Goal: Task Accomplishment & Management: Manage account settings

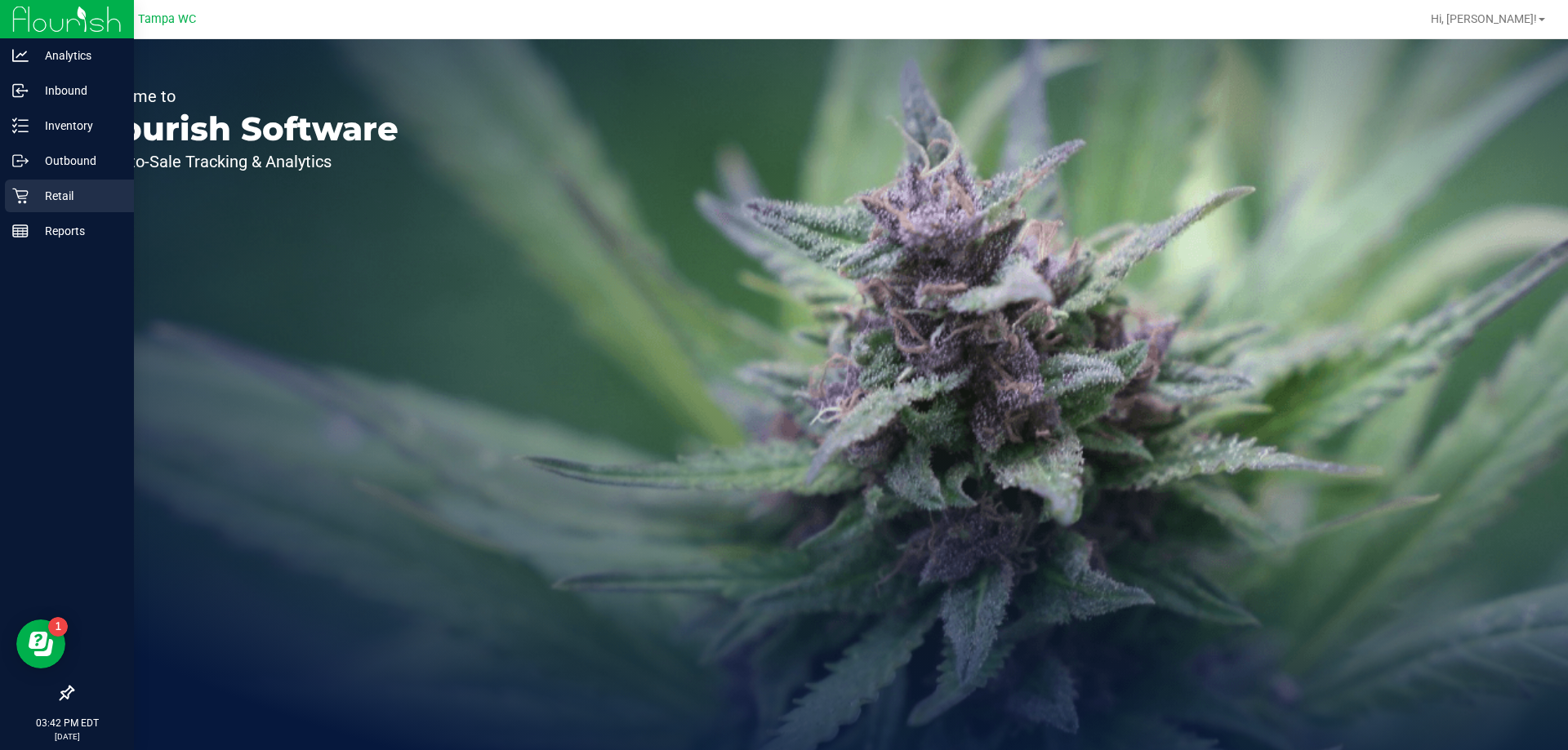
click at [92, 202] on p "Retail" at bounding box center [77, 195] width 98 height 20
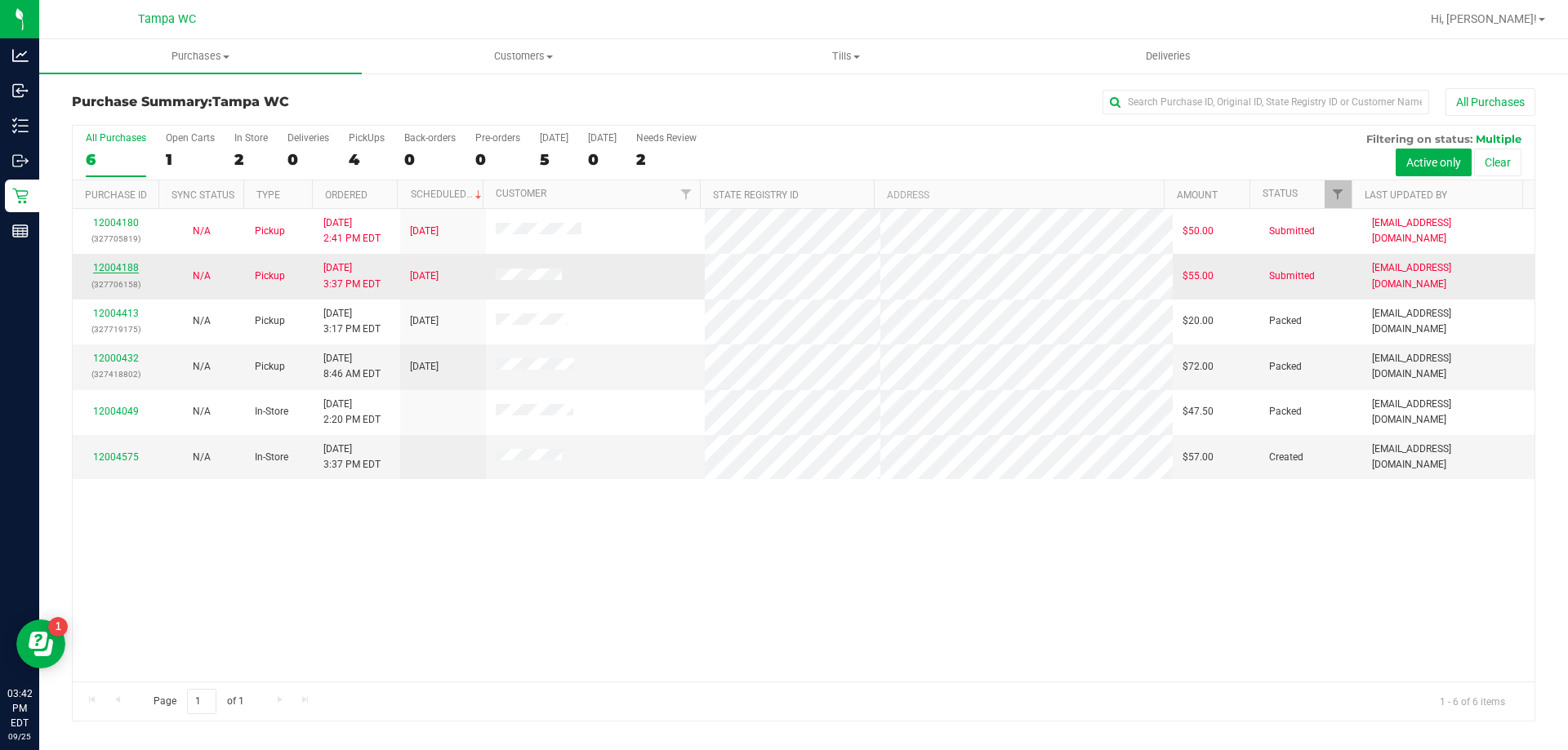
click at [115, 271] on link "12004188" at bounding box center [116, 267] width 46 height 11
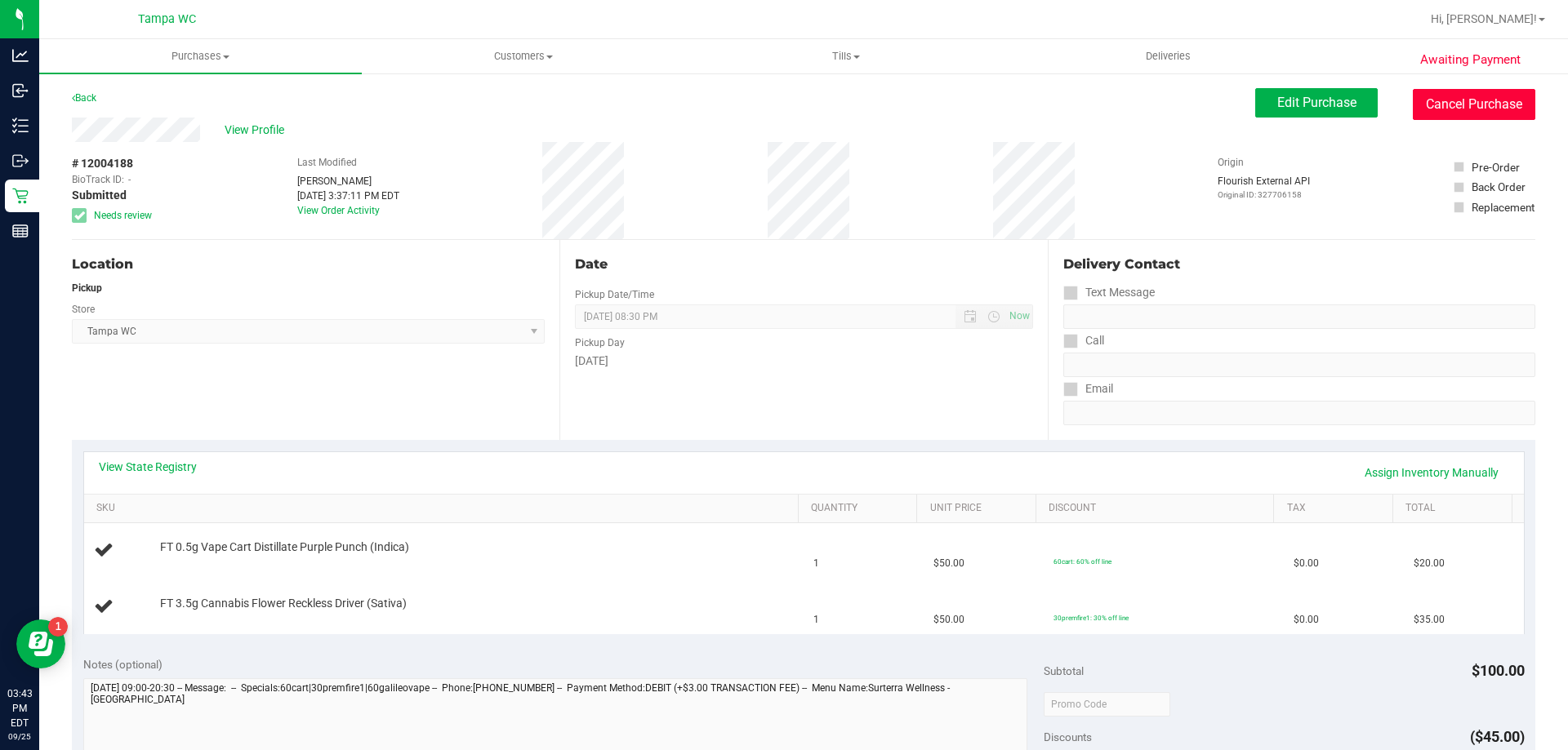
click at [1445, 92] on button "Cancel Purchase" at bounding box center [1474, 105] width 123 height 31
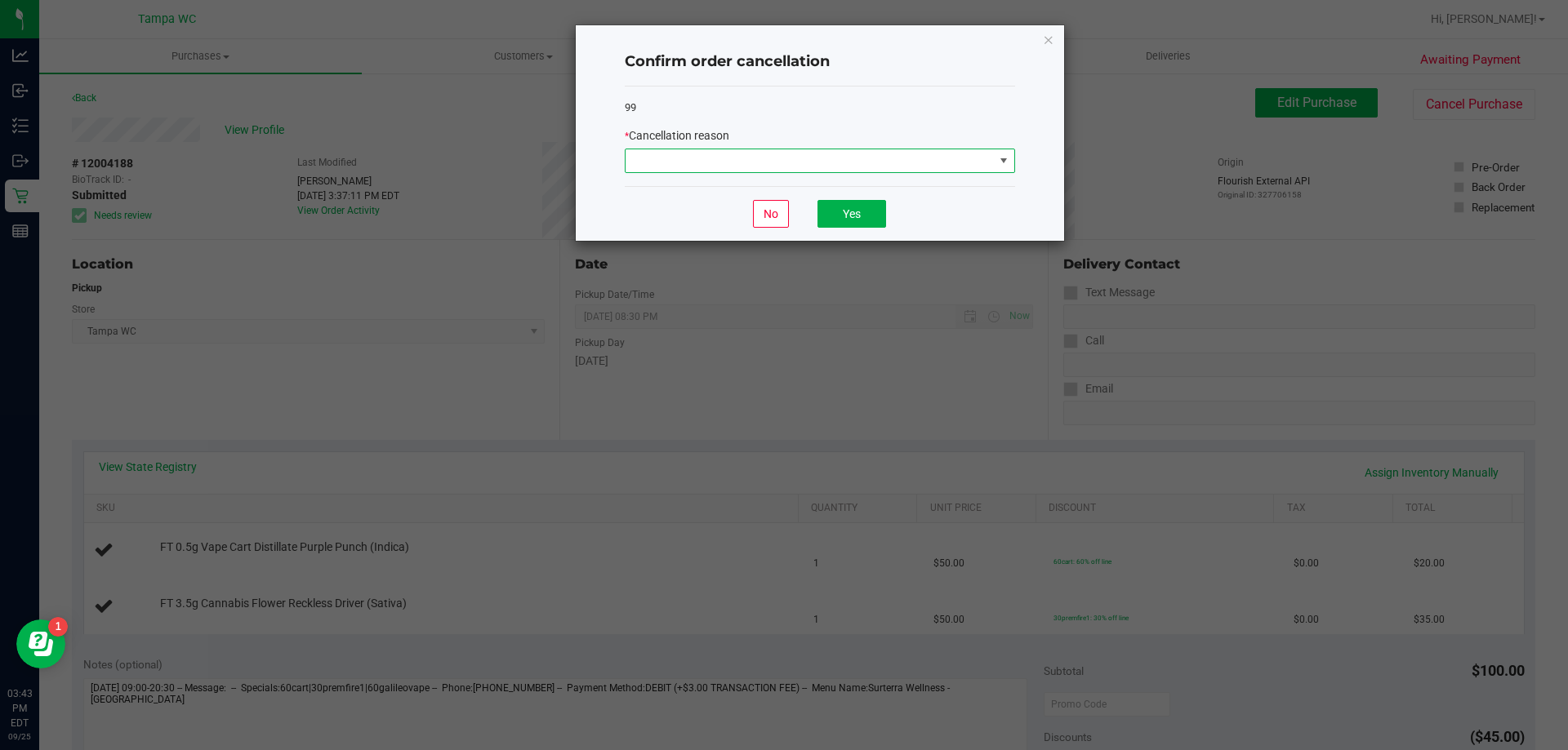
click at [688, 166] on span at bounding box center [810, 161] width 368 height 22
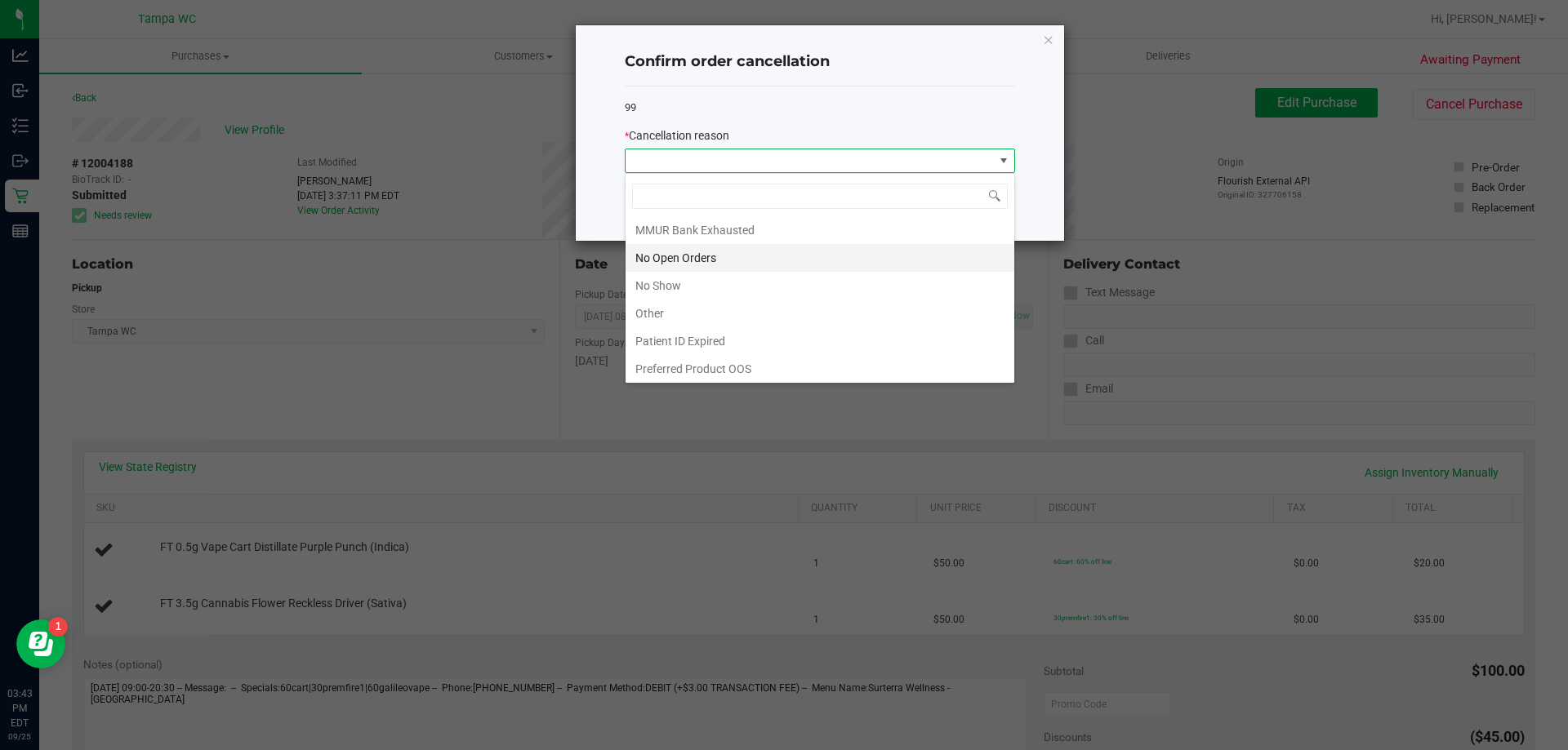
scroll to position [114, 0]
click at [681, 279] on li "No Show" at bounding box center [820, 283] width 389 height 28
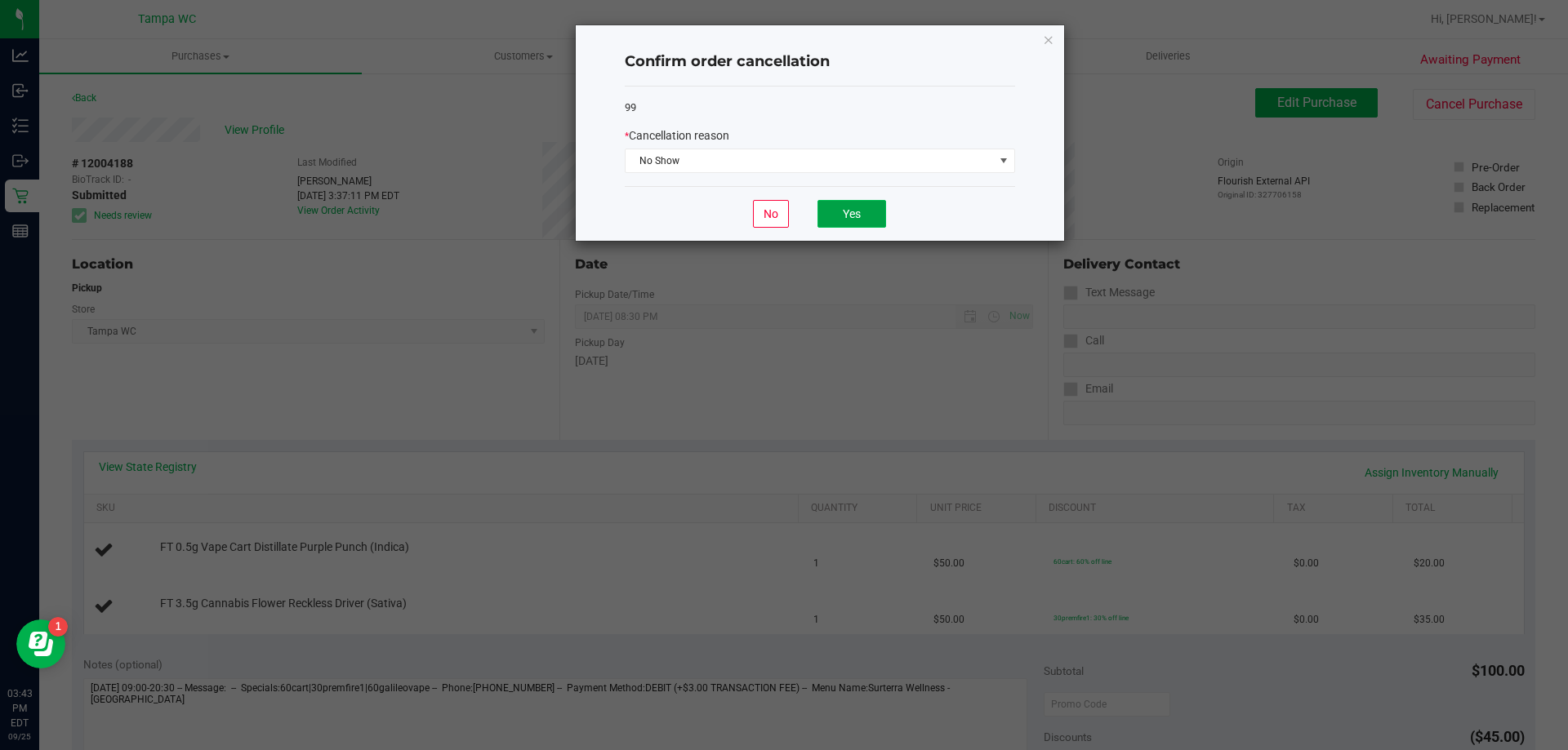
click at [850, 218] on button "Yes" at bounding box center [851, 213] width 68 height 28
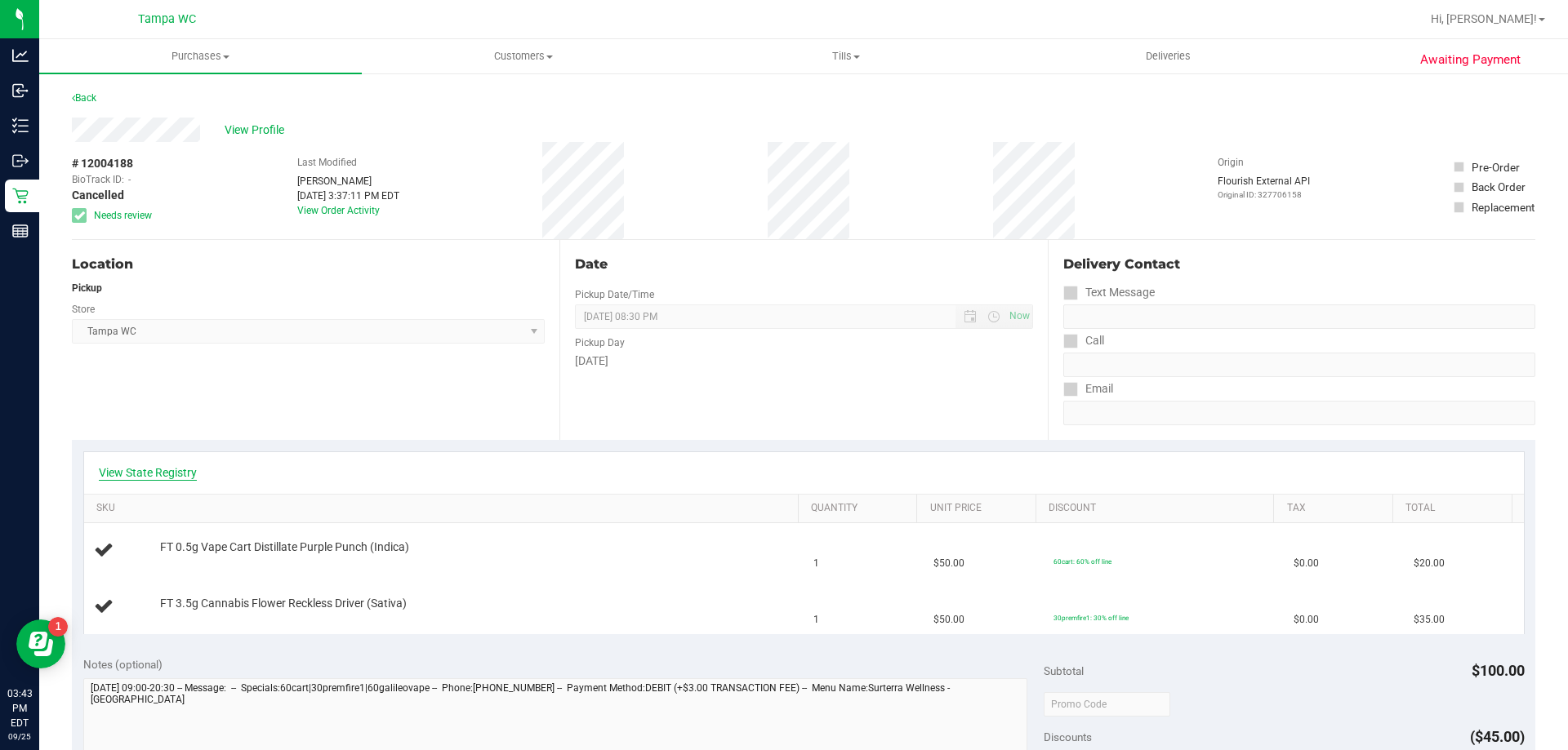
click at [158, 478] on link "View State Registry" at bounding box center [147, 472] width 98 height 16
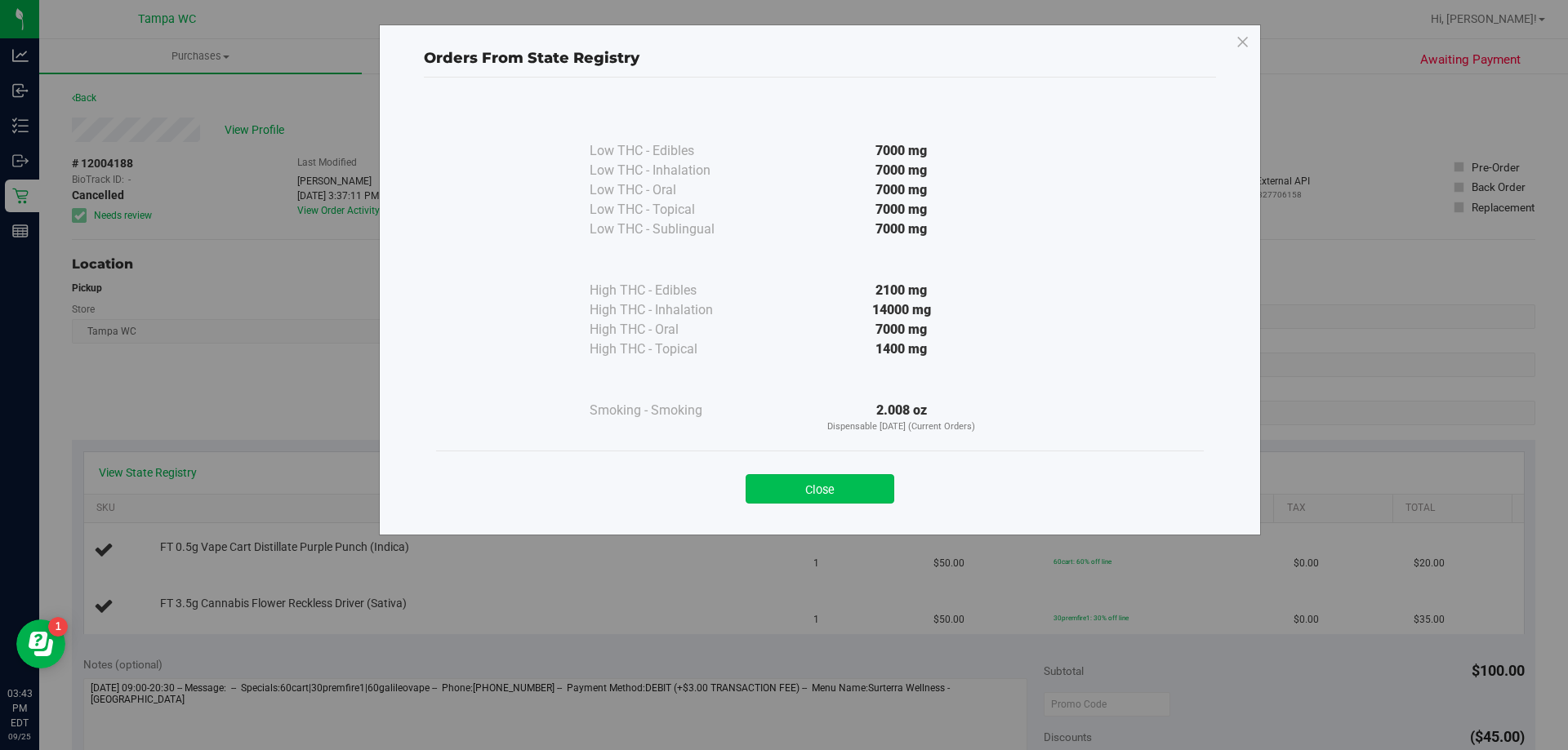
click at [832, 499] on button "Close" at bounding box center [819, 489] width 149 height 29
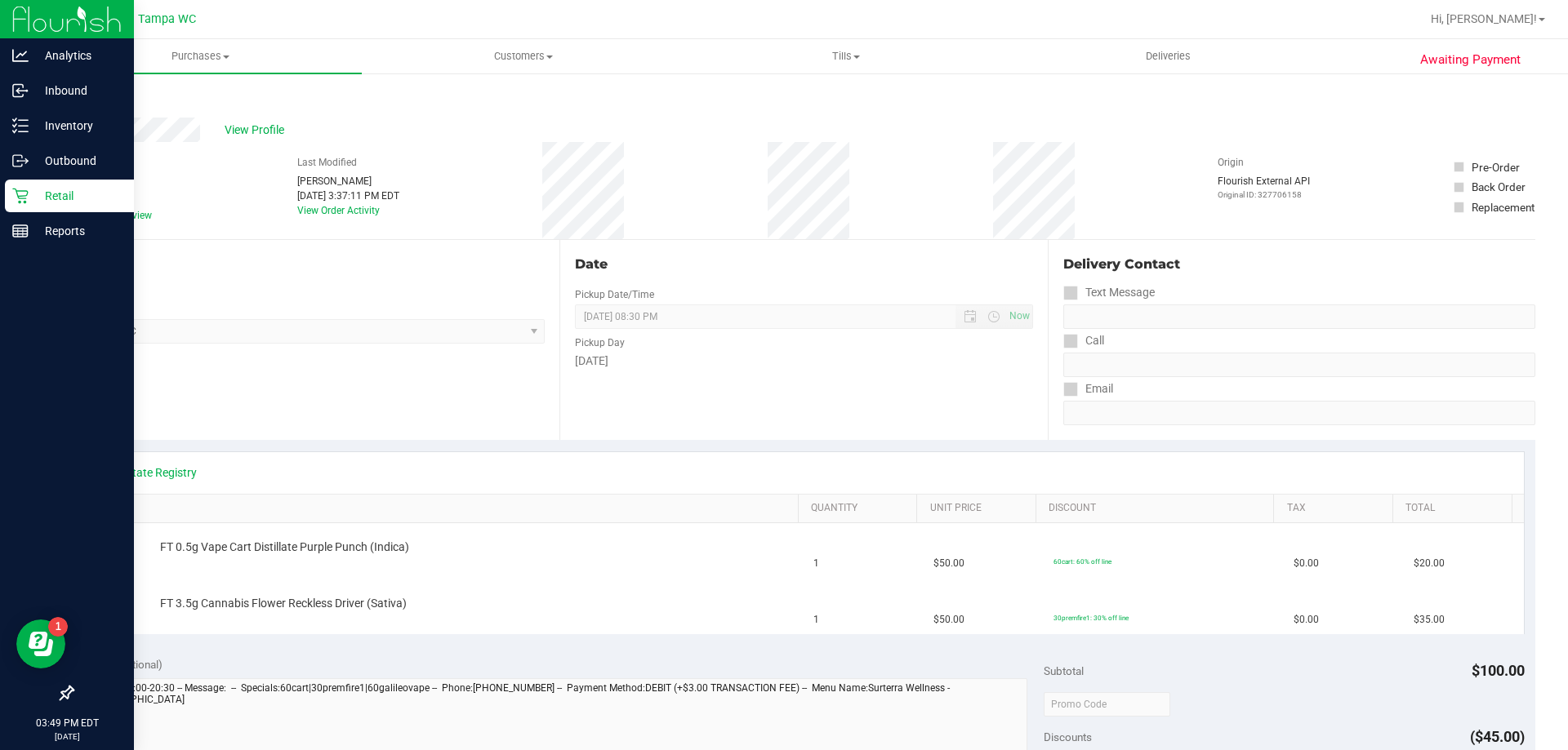
click at [109, 184] on div "Retail" at bounding box center [69, 196] width 129 height 33
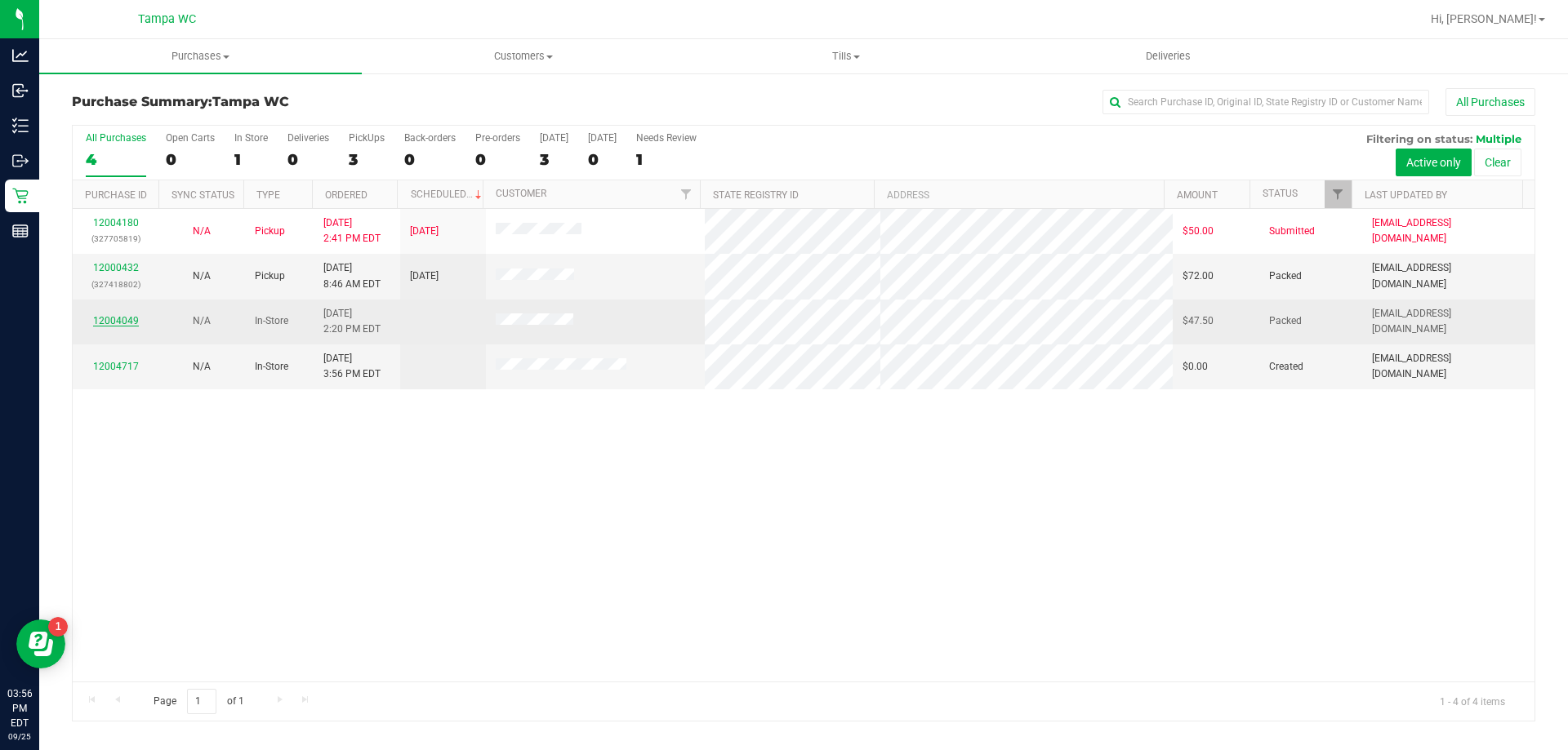
click at [125, 315] on link "12004049" at bounding box center [116, 321] width 46 height 11
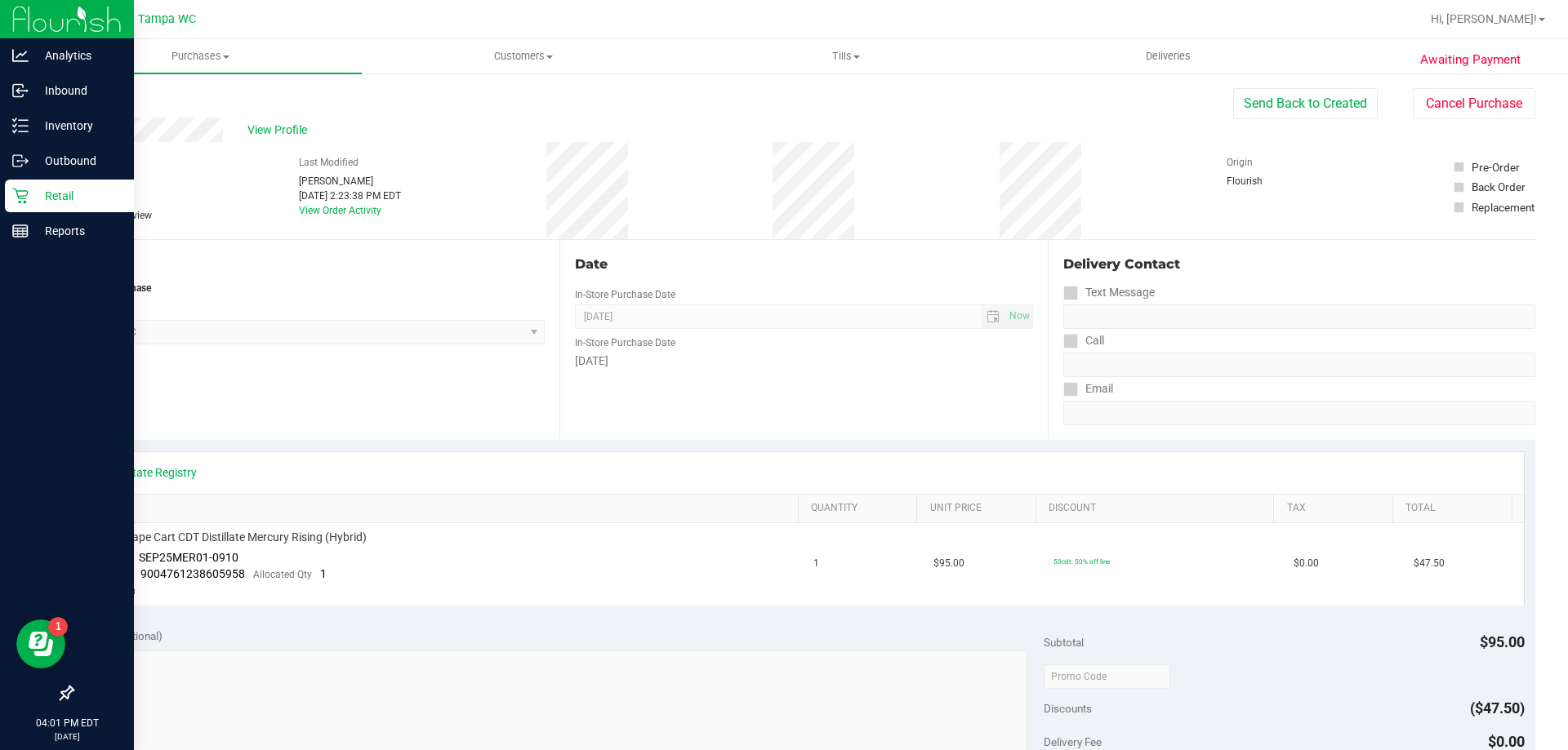
click at [36, 199] on p "Retail" at bounding box center [77, 195] width 98 height 20
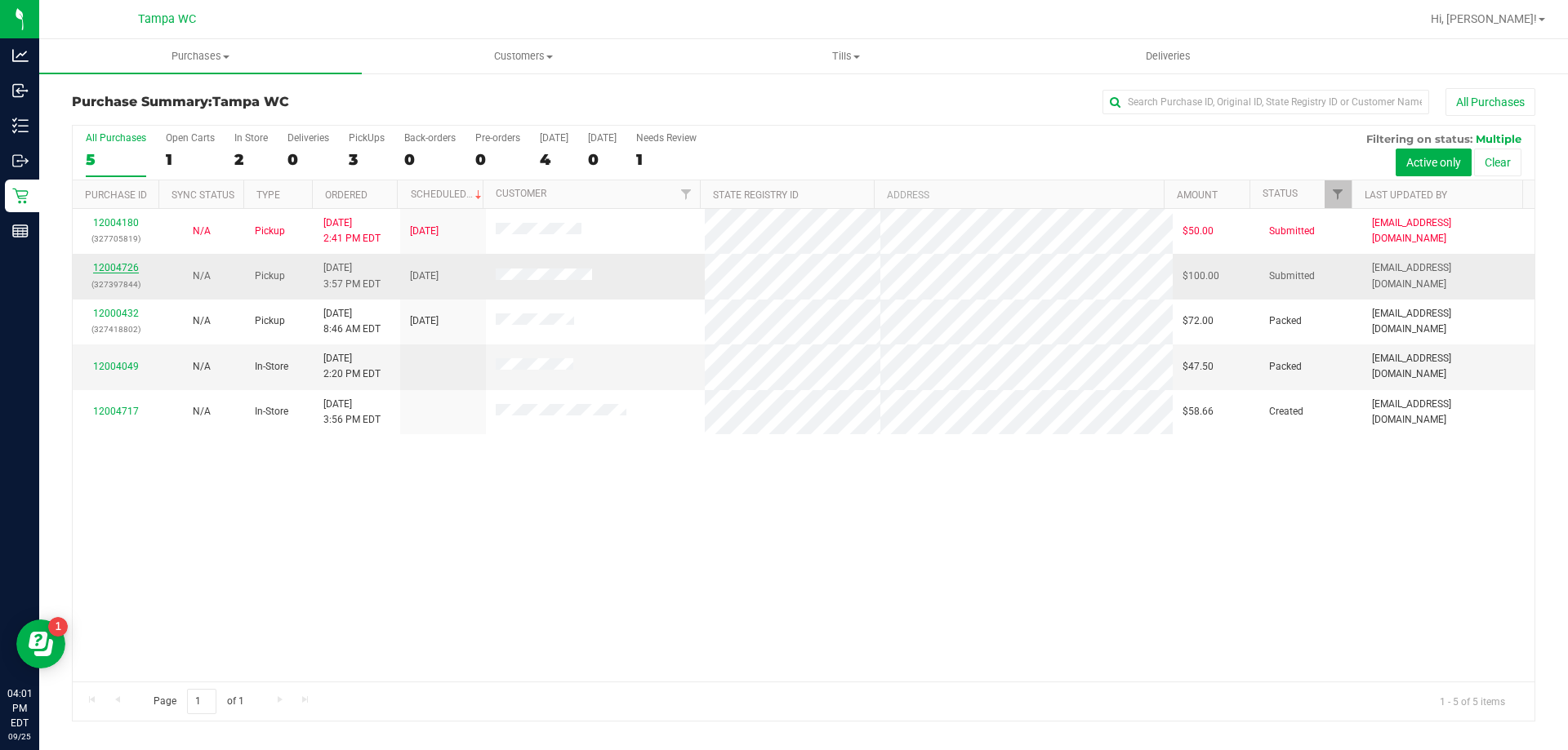
click at [124, 265] on link "12004726" at bounding box center [116, 267] width 46 height 11
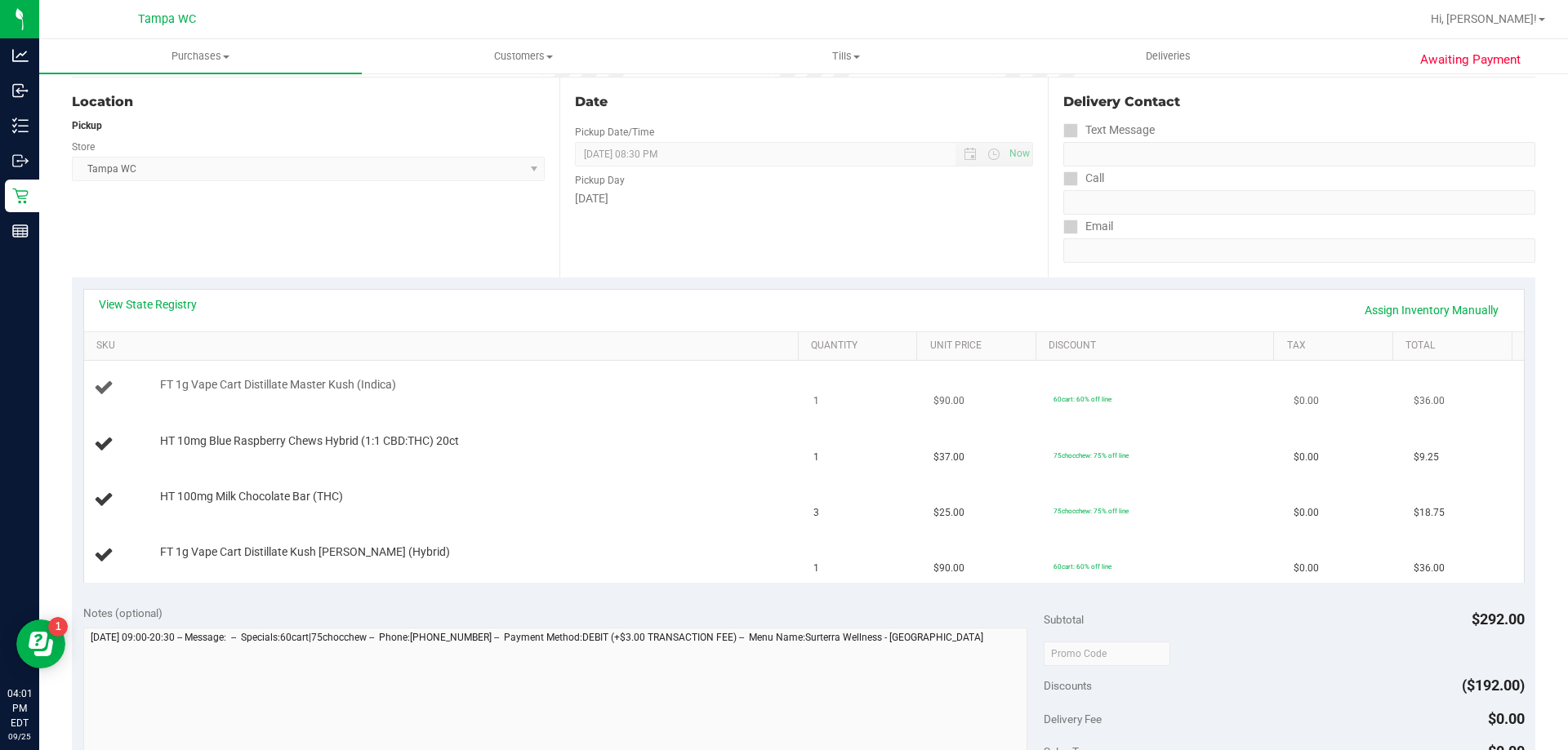
scroll to position [163, 0]
click at [245, 339] on link "SKU" at bounding box center [443, 345] width 695 height 13
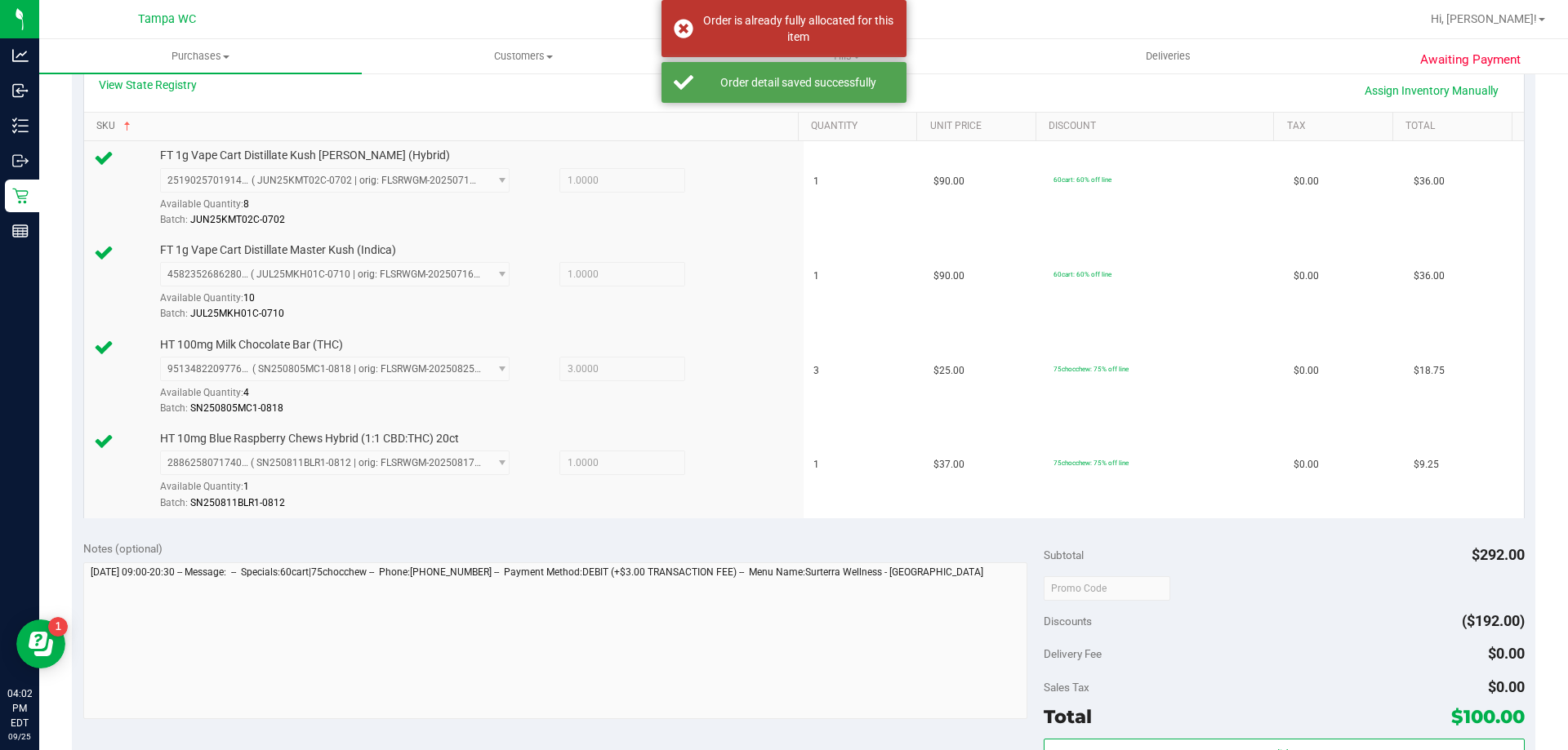
scroll to position [408, 0]
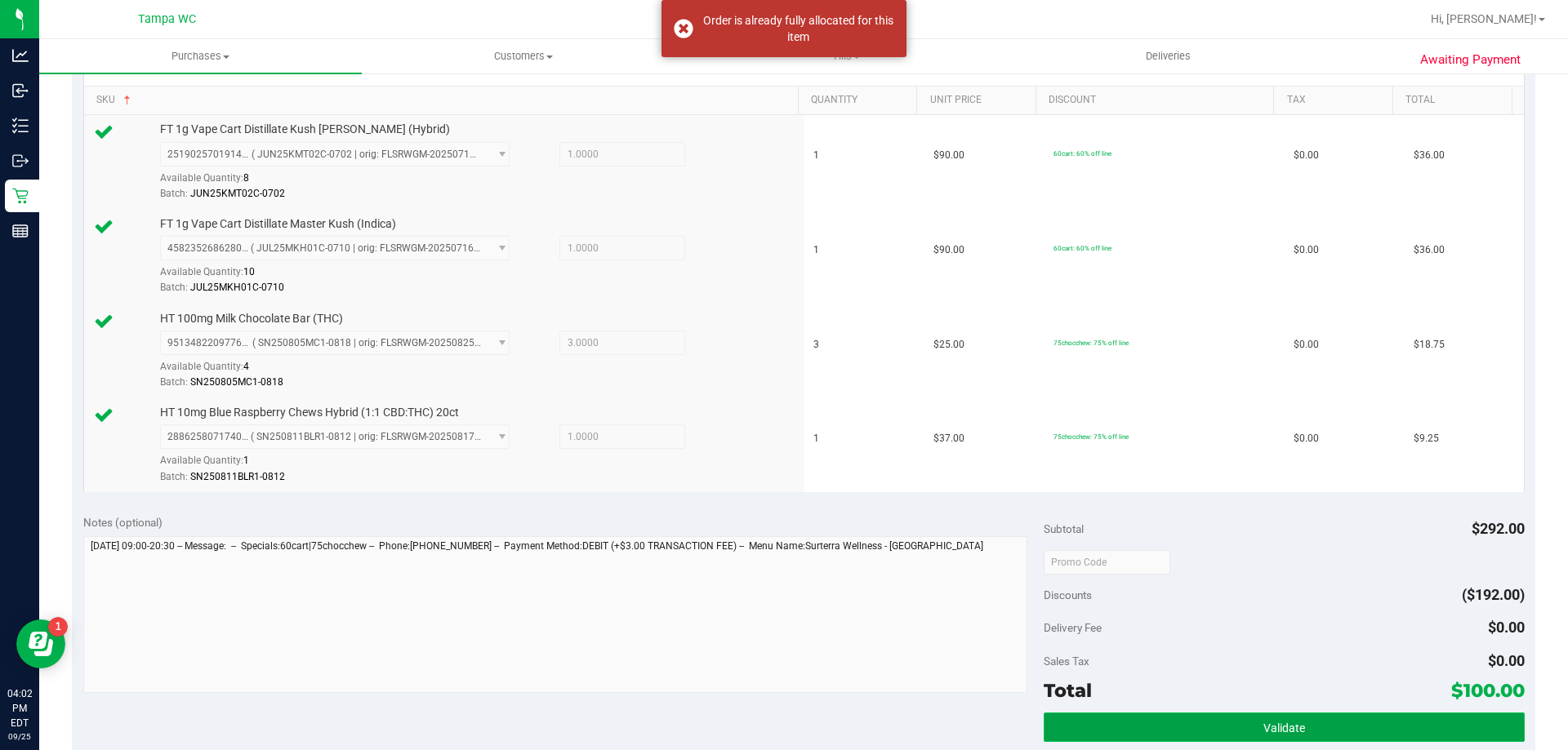
click at [1117, 716] on button "Validate" at bounding box center [1283, 728] width 480 height 29
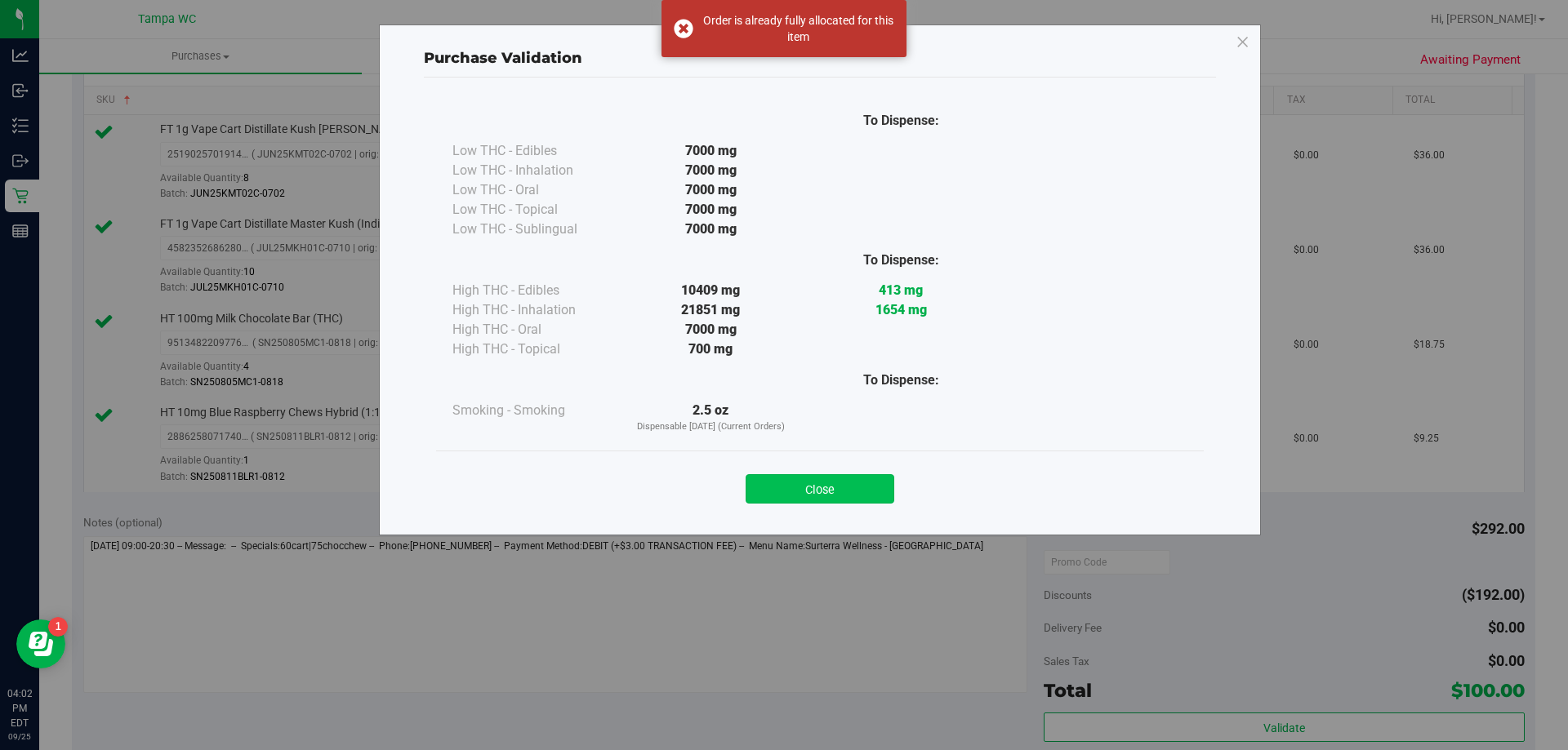
click at [826, 497] on button "Close" at bounding box center [819, 489] width 149 height 29
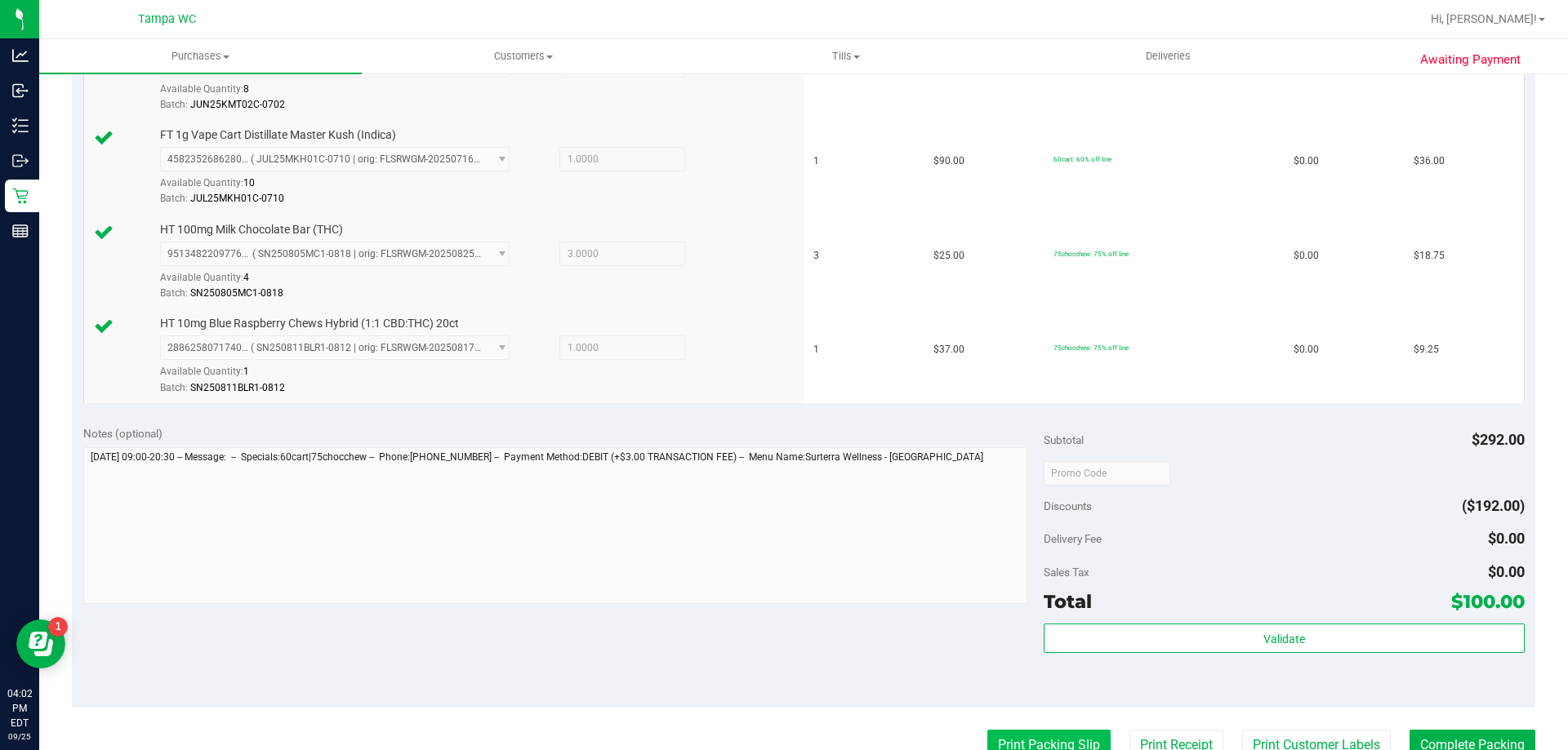
scroll to position [653, 0]
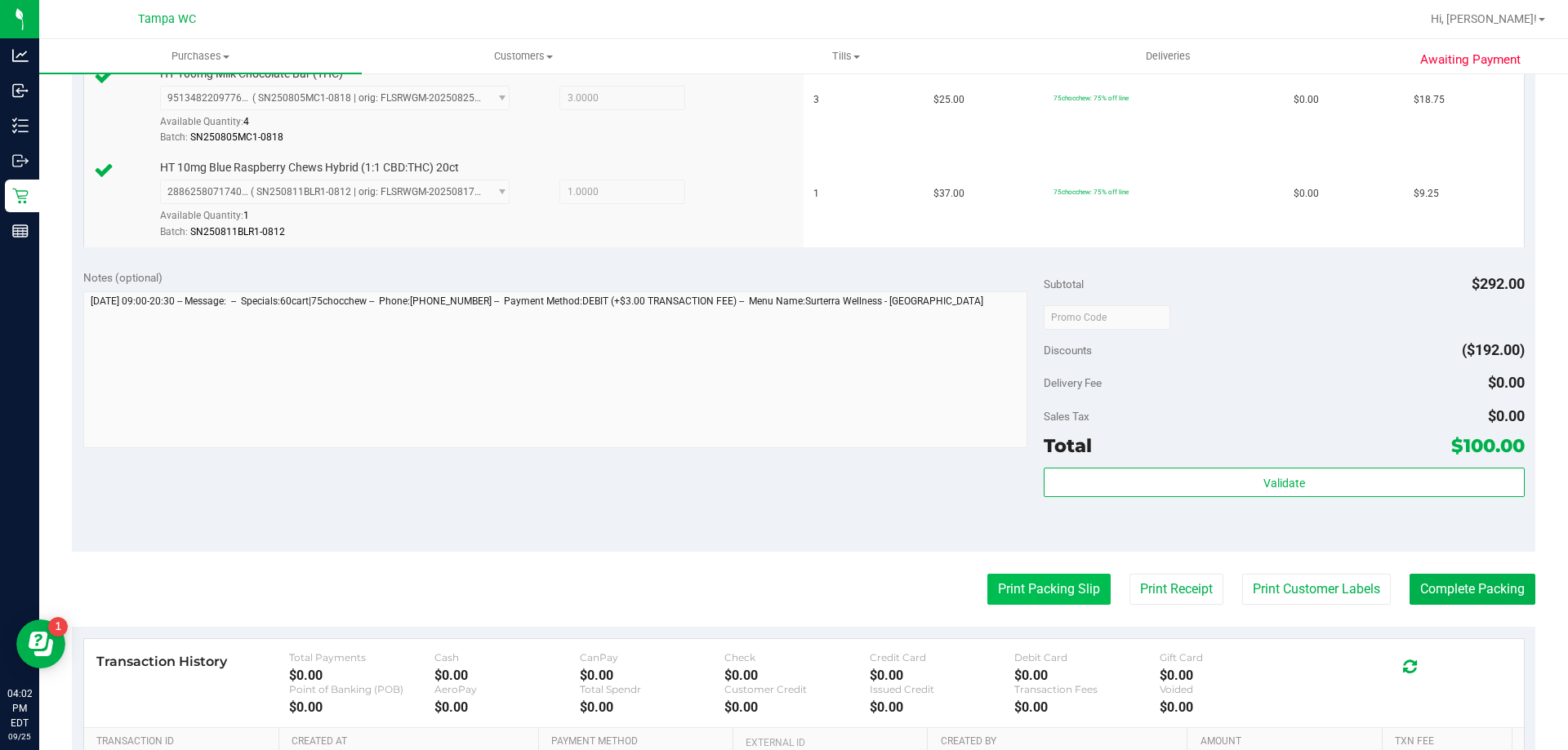
click at [1011, 593] on button "Print Packing Slip" at bounding box center [1049, 589] width 124 height 31
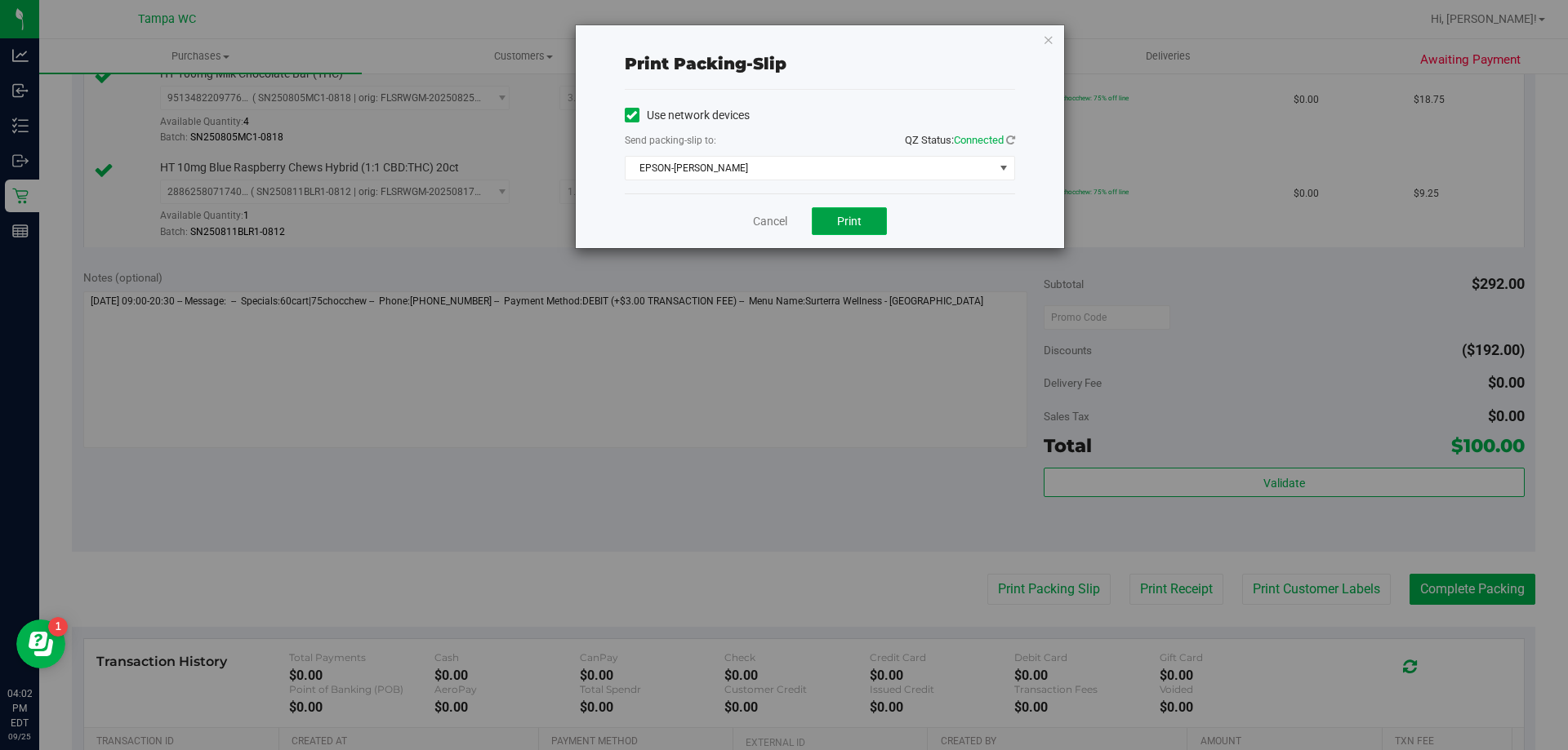
click at [850, 229] on button "Print" at bounding box center [849, 221] width 75 height 28
click at [774, 215] on link "Cancel" at bounding box center [770, 222] width 35 height 17
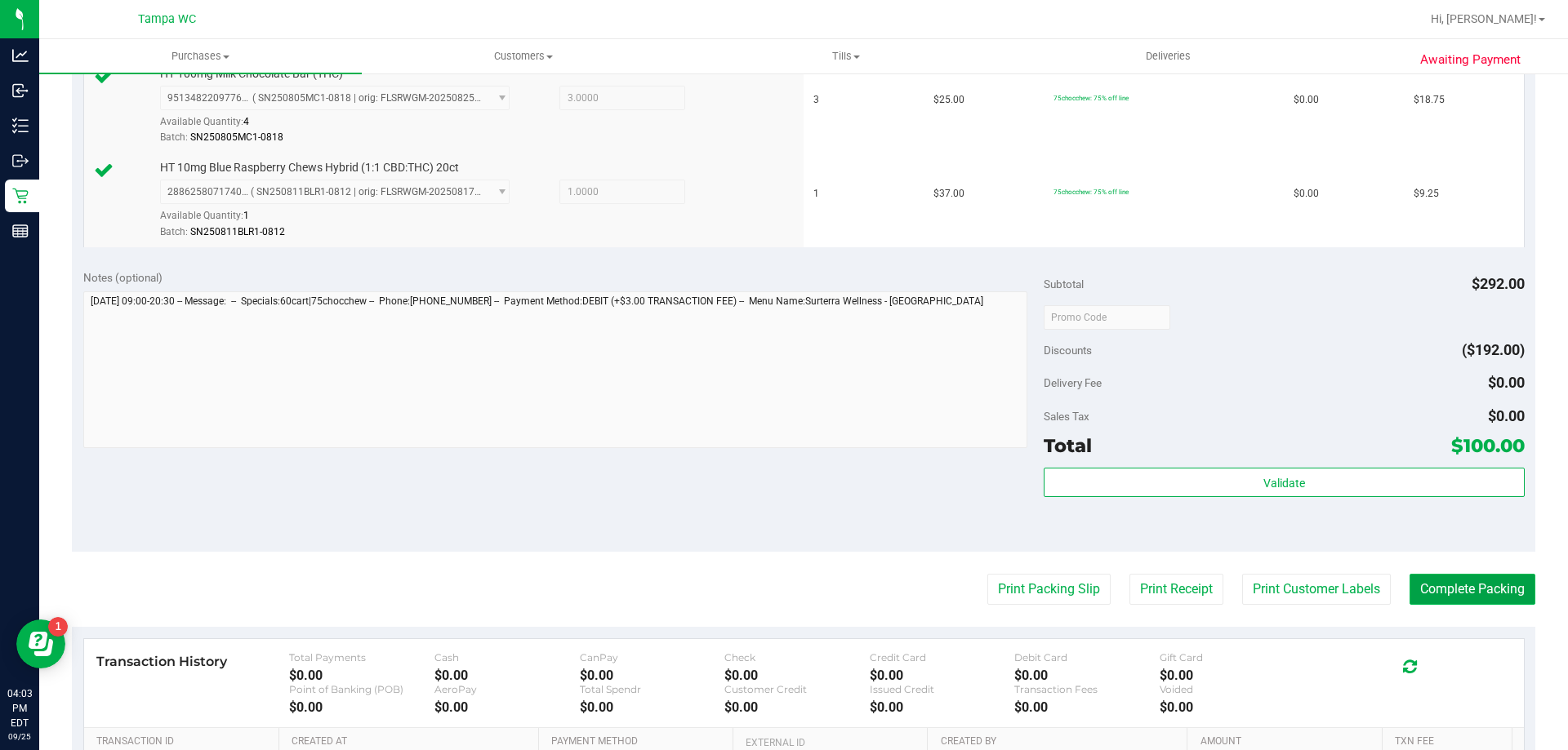
click at [1469, 589] on button "Complete Packing" at bounding box center [1471, 589] width 125 height 31
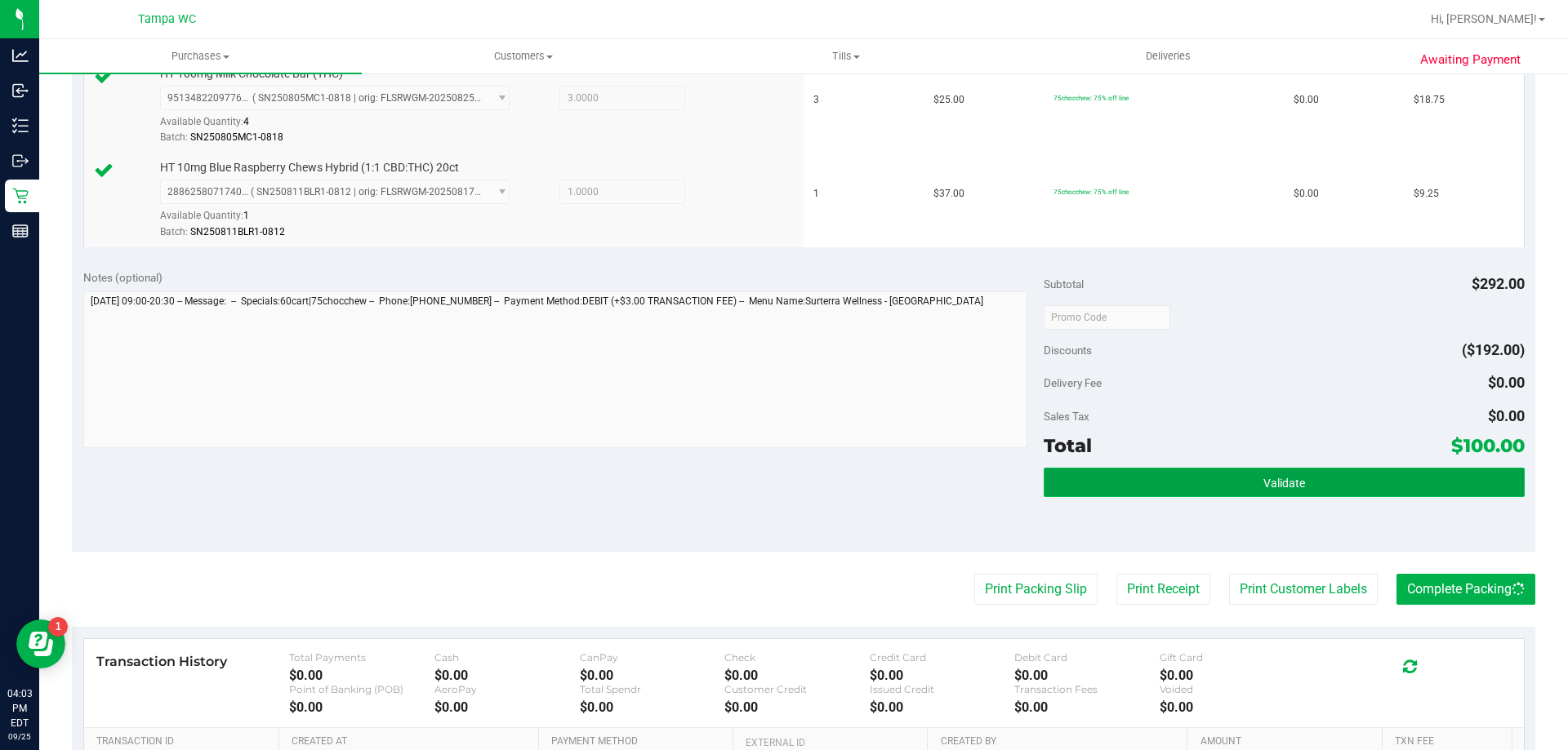
click at [1242, 467] on button "Validate" at bounding box center [1283, 482] width 480 height 29
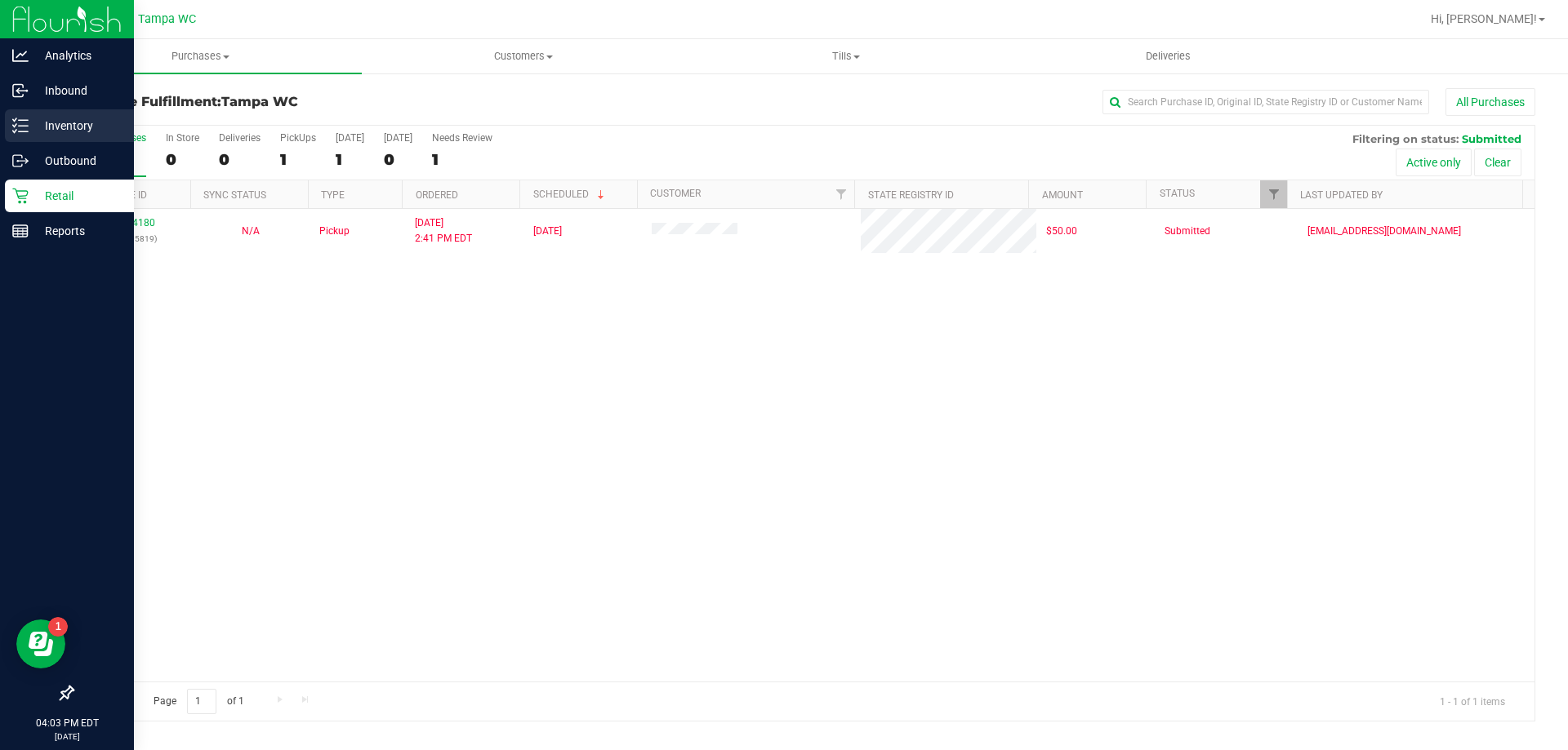
click at [35, 136] on div "Inventory" at bounding box center [69, 126] width 129 height 33
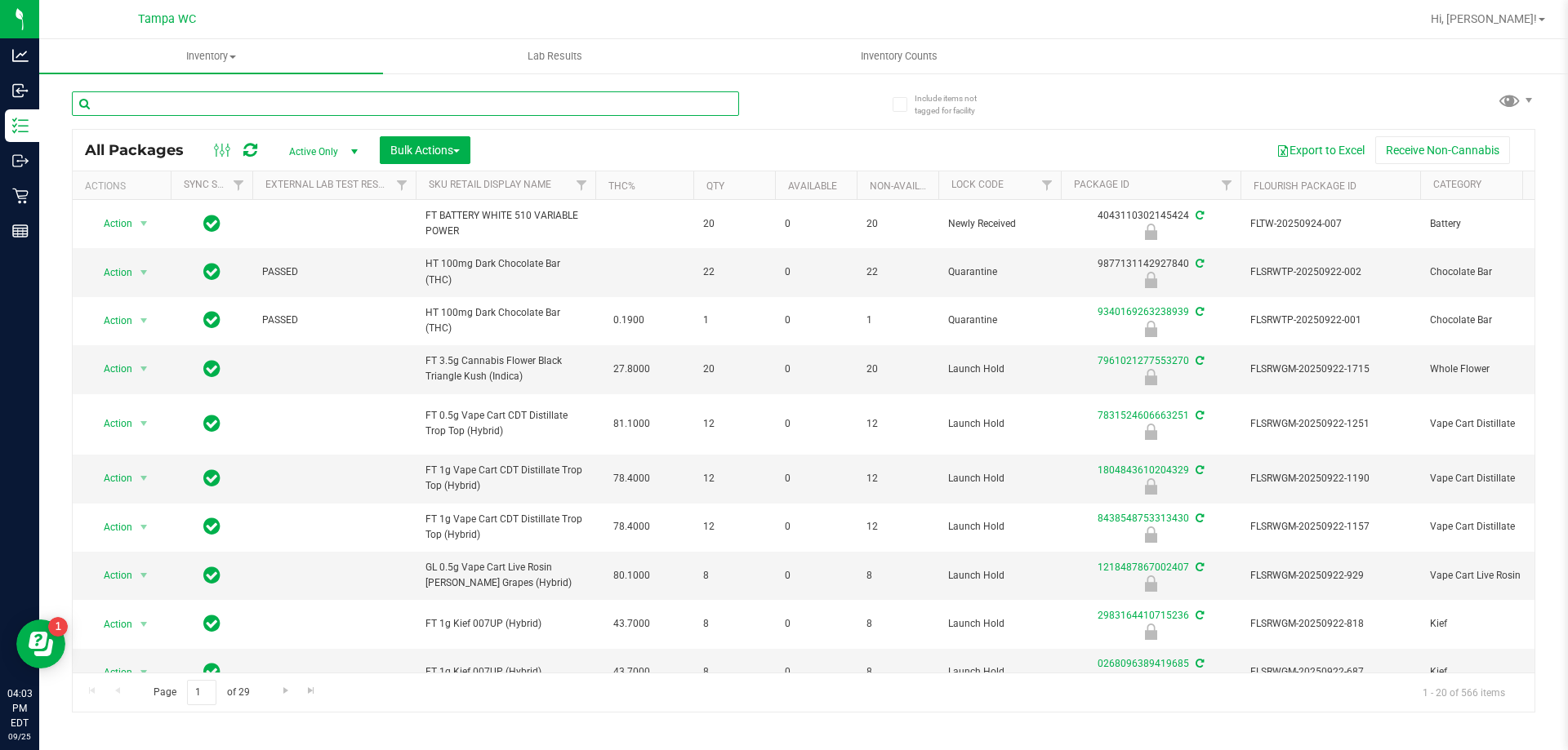
click at [494, 104] on input "text" at bounding box center [405, 104] width 667 height 24
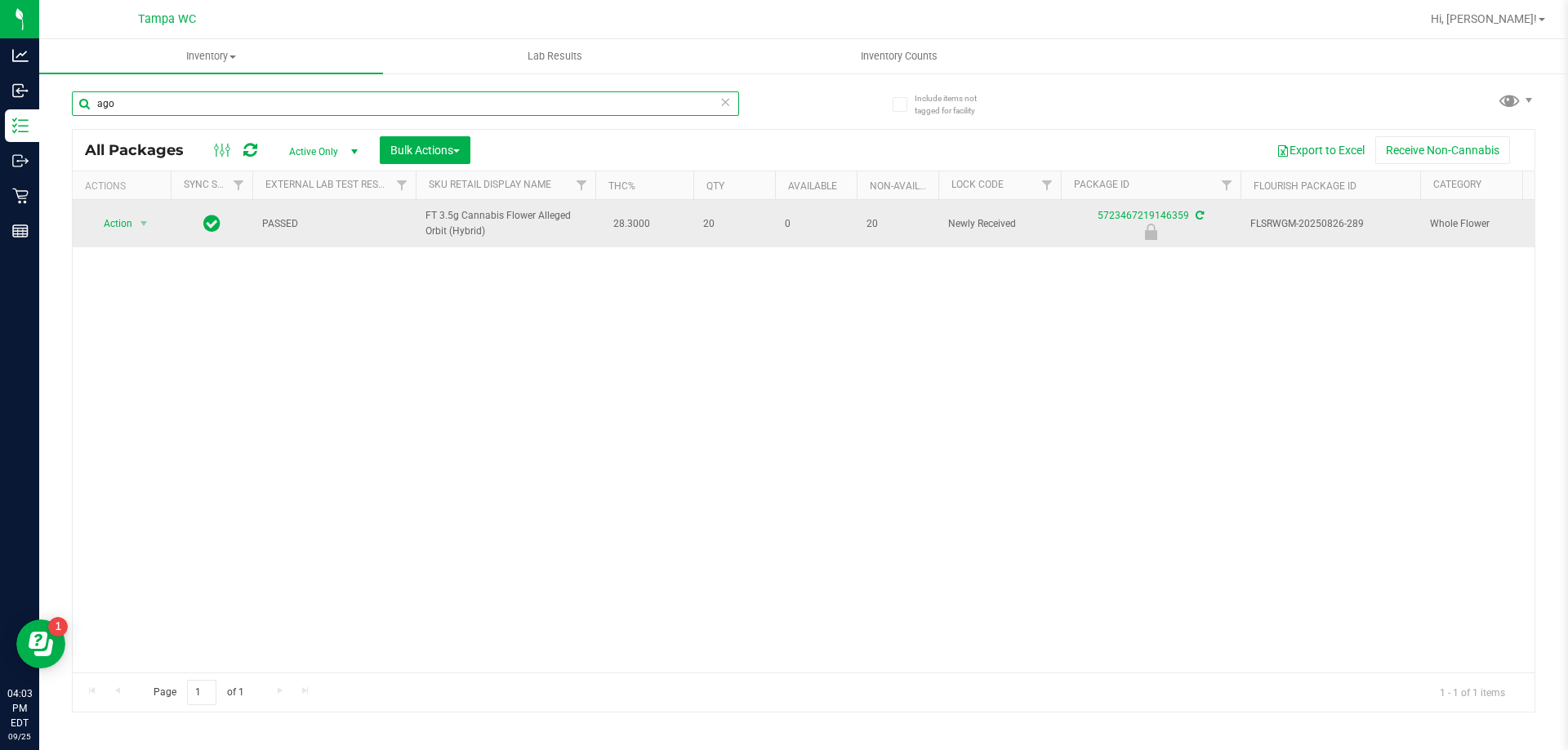
type input "ago"
click at [134, 234] on span "select" at bounding box center [144, 224] width 21 height 22
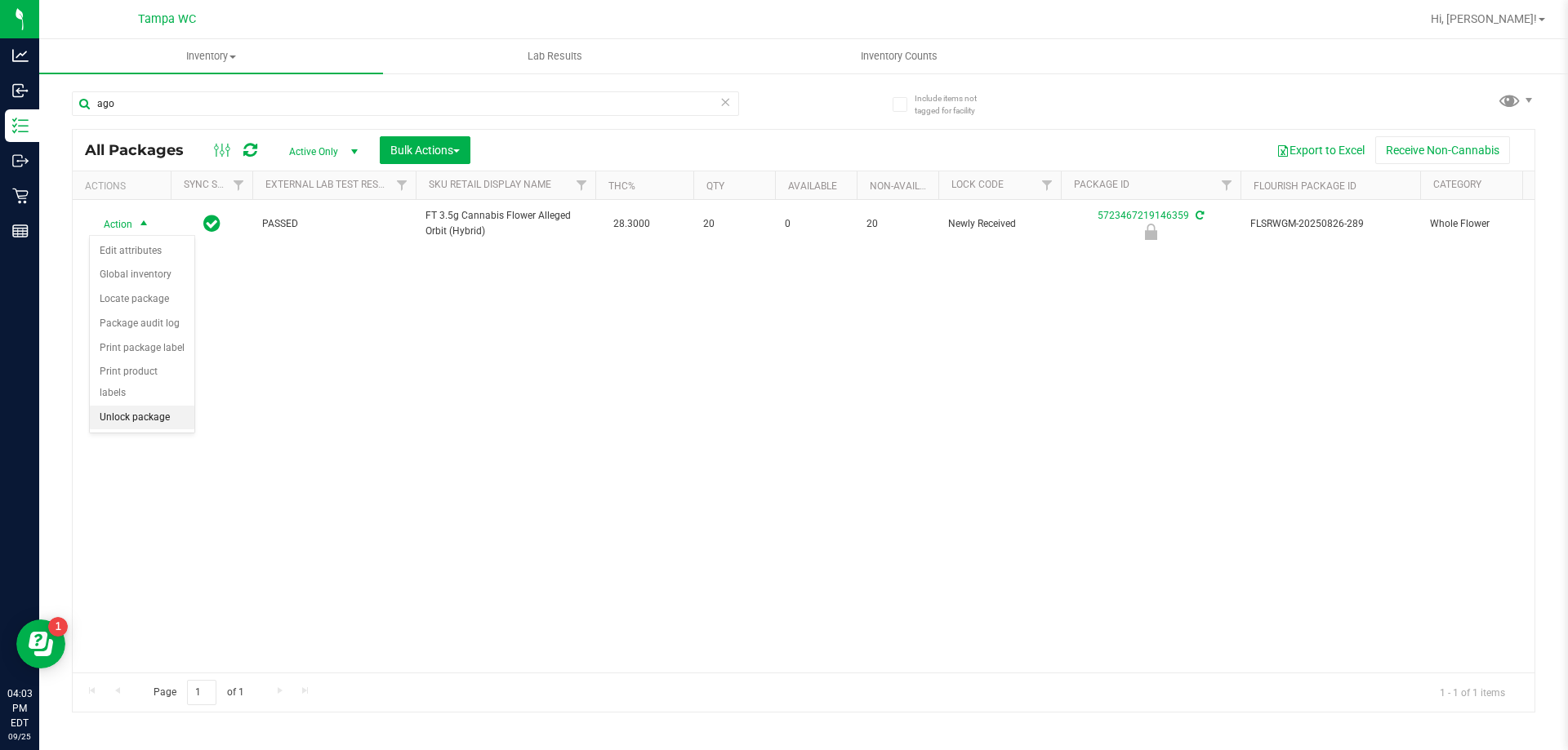
click at [168, 405] on li "Unlock package" at bounding box center [142, 417] width 105 height 24
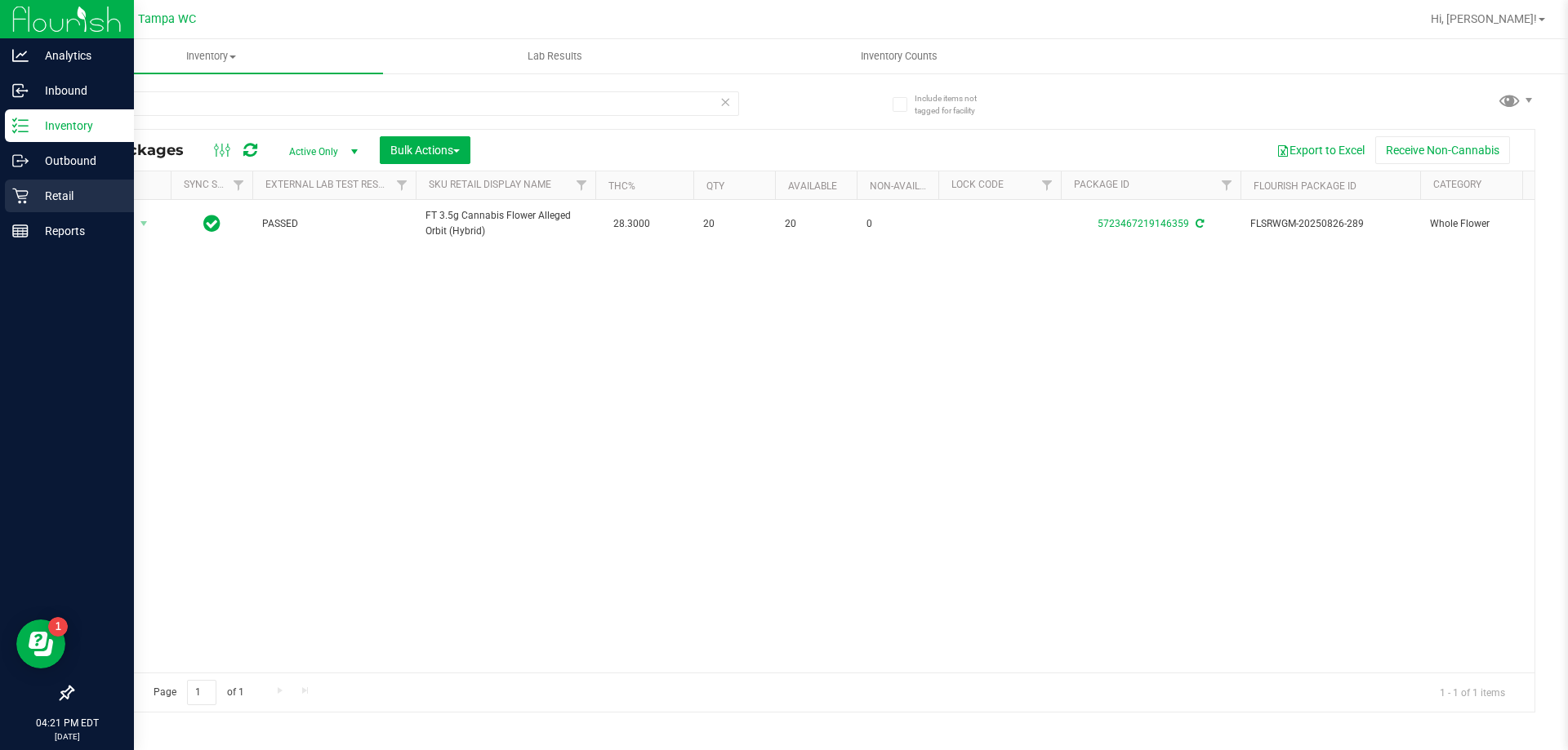
click at [31, 186] on p "Retail" at bounding box center [77, 195] width 98 height 20
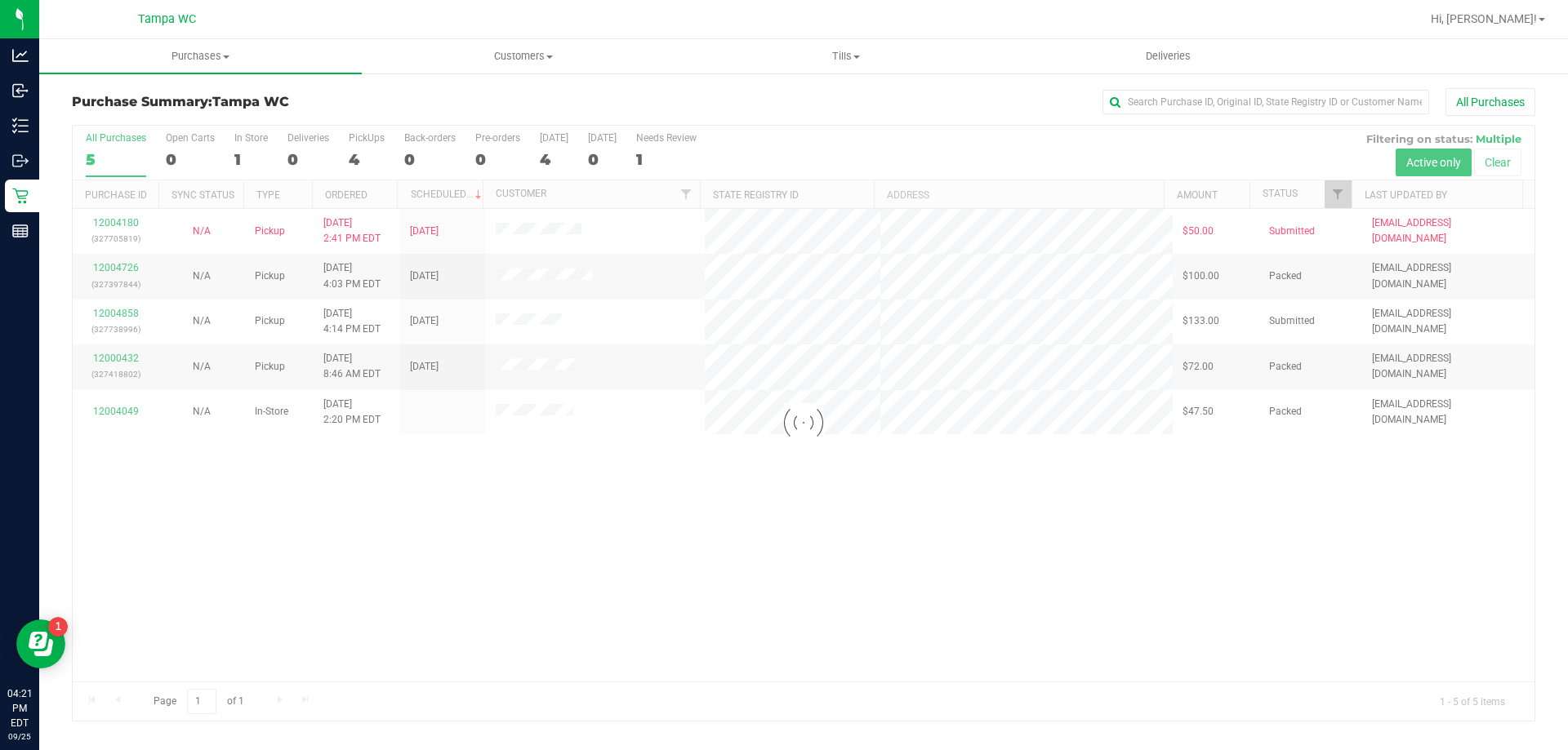
click at [118, 312] on div at bounding box center [803, 423] width 1462 height 595
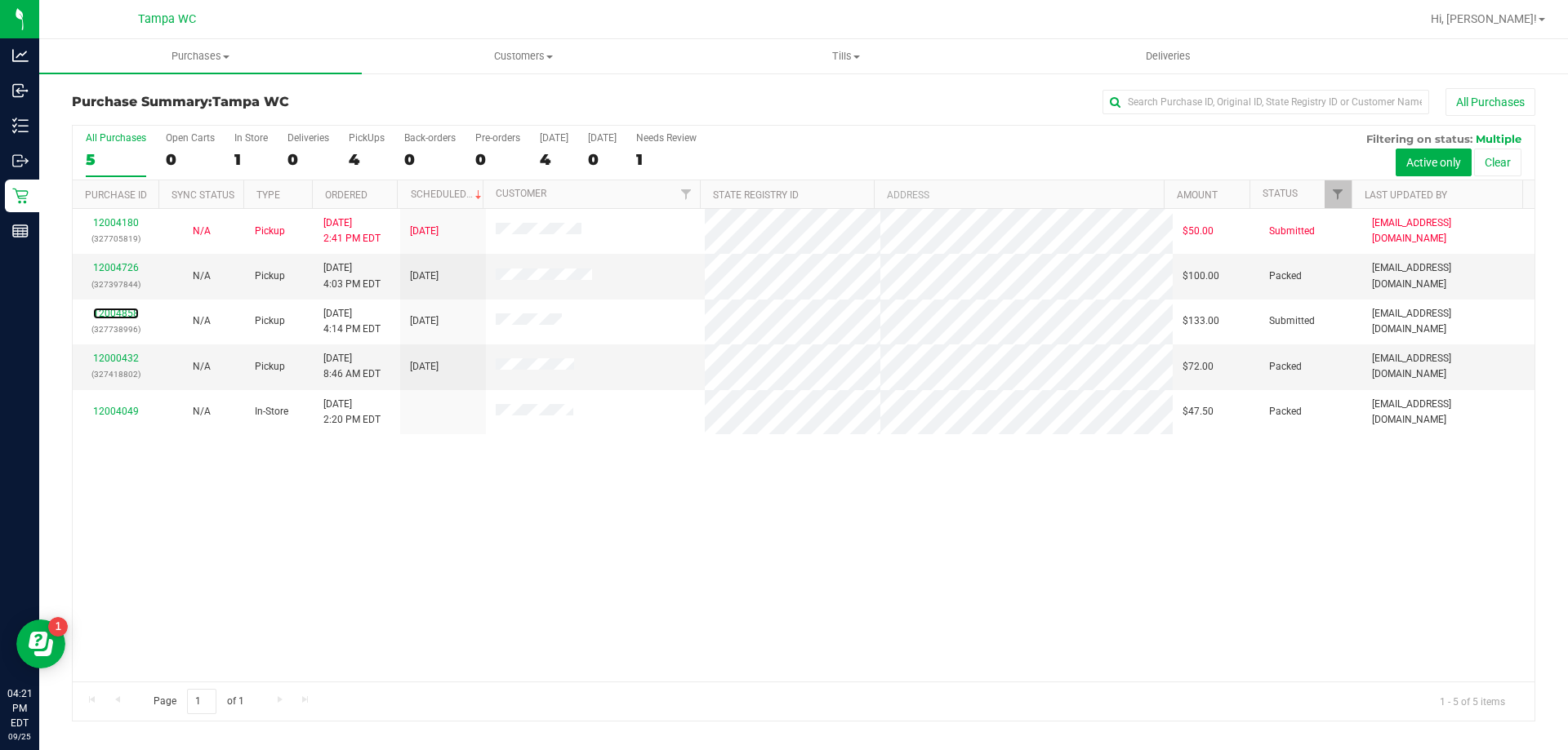
click at [118, 312] on link "12004858" at bounding box center [116, 313] width 46 height 11
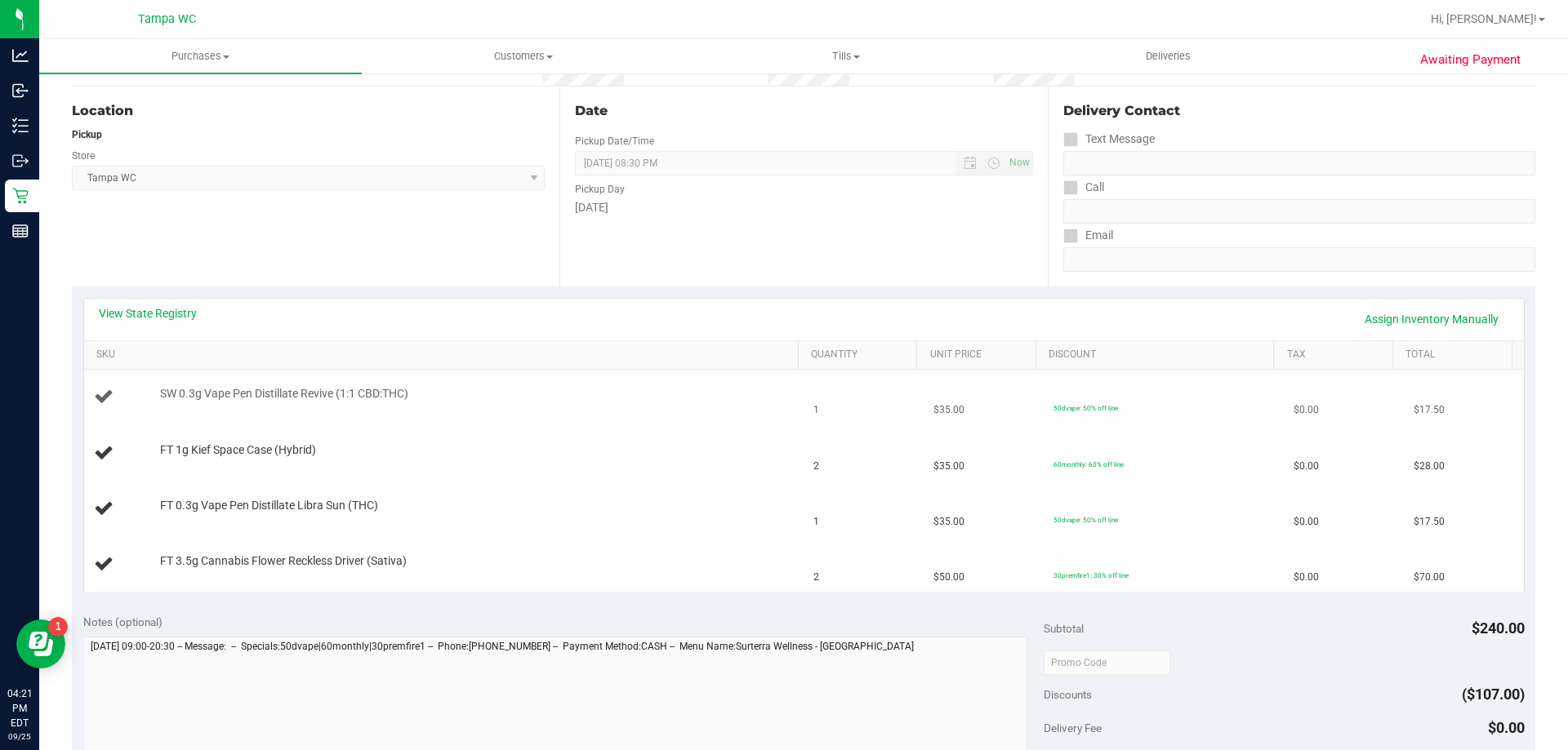
scroll to position [163, 0]
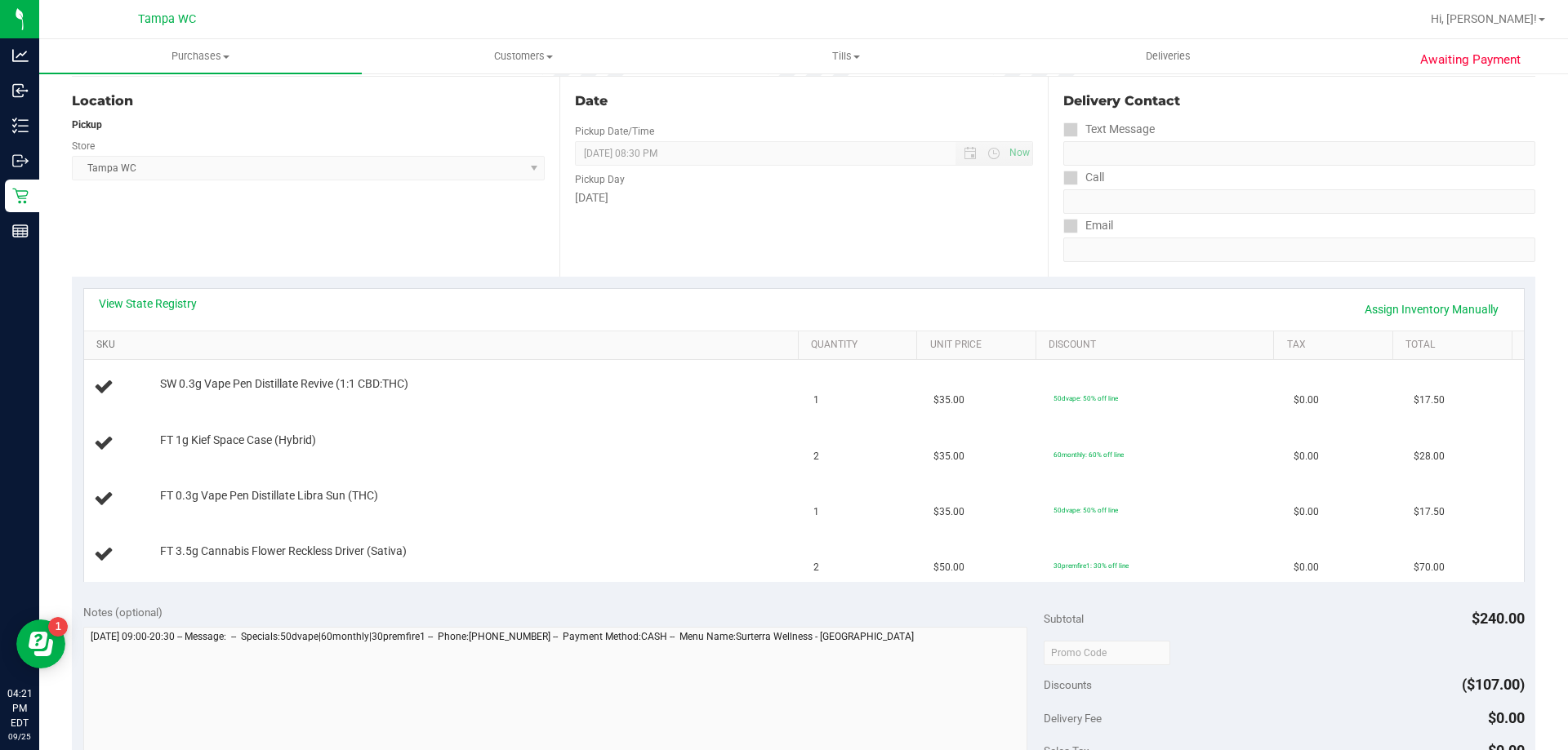
click at [241, 346] on link "SKU" at bounding box center [443, 345] width 695 height 13
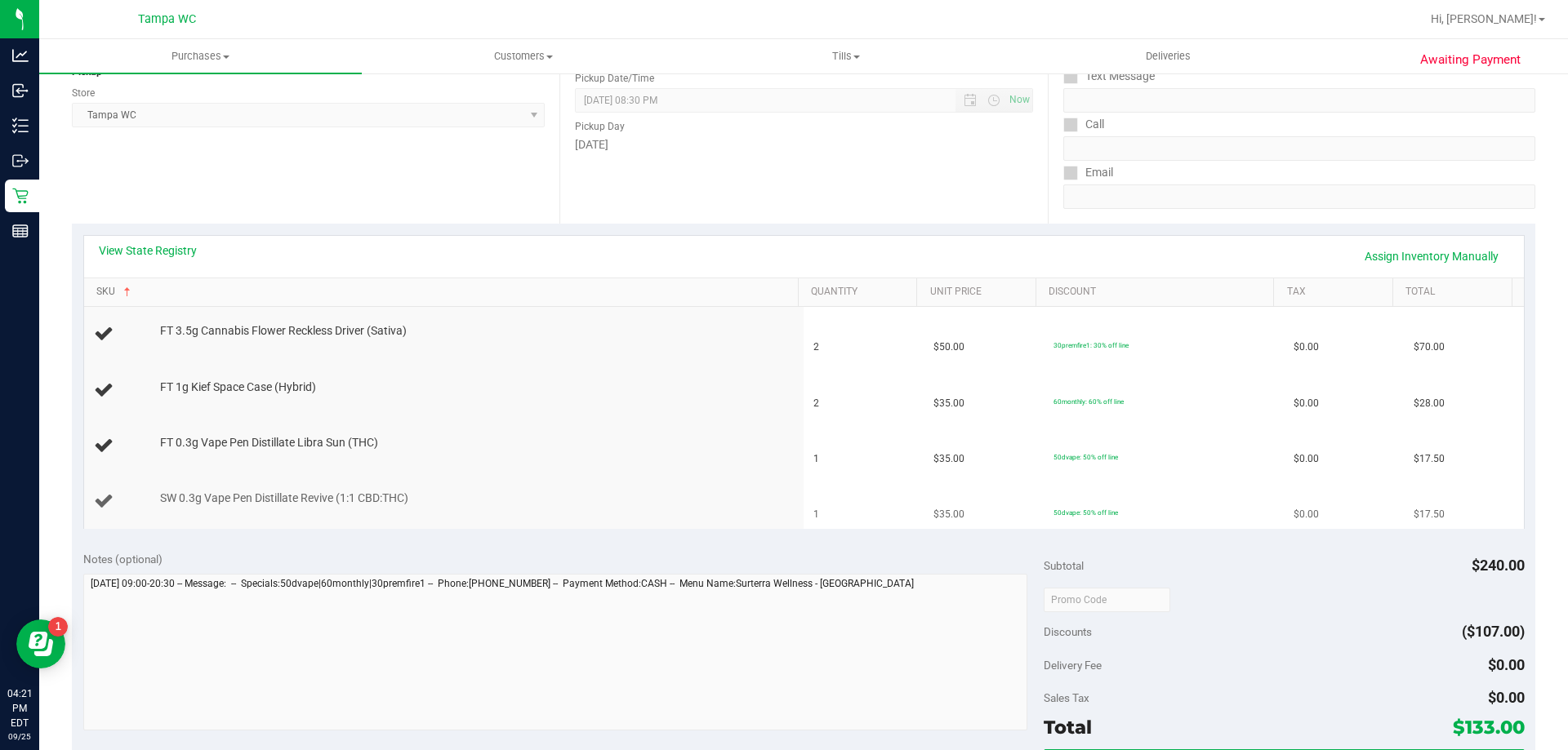
scroll to position [245, 0]
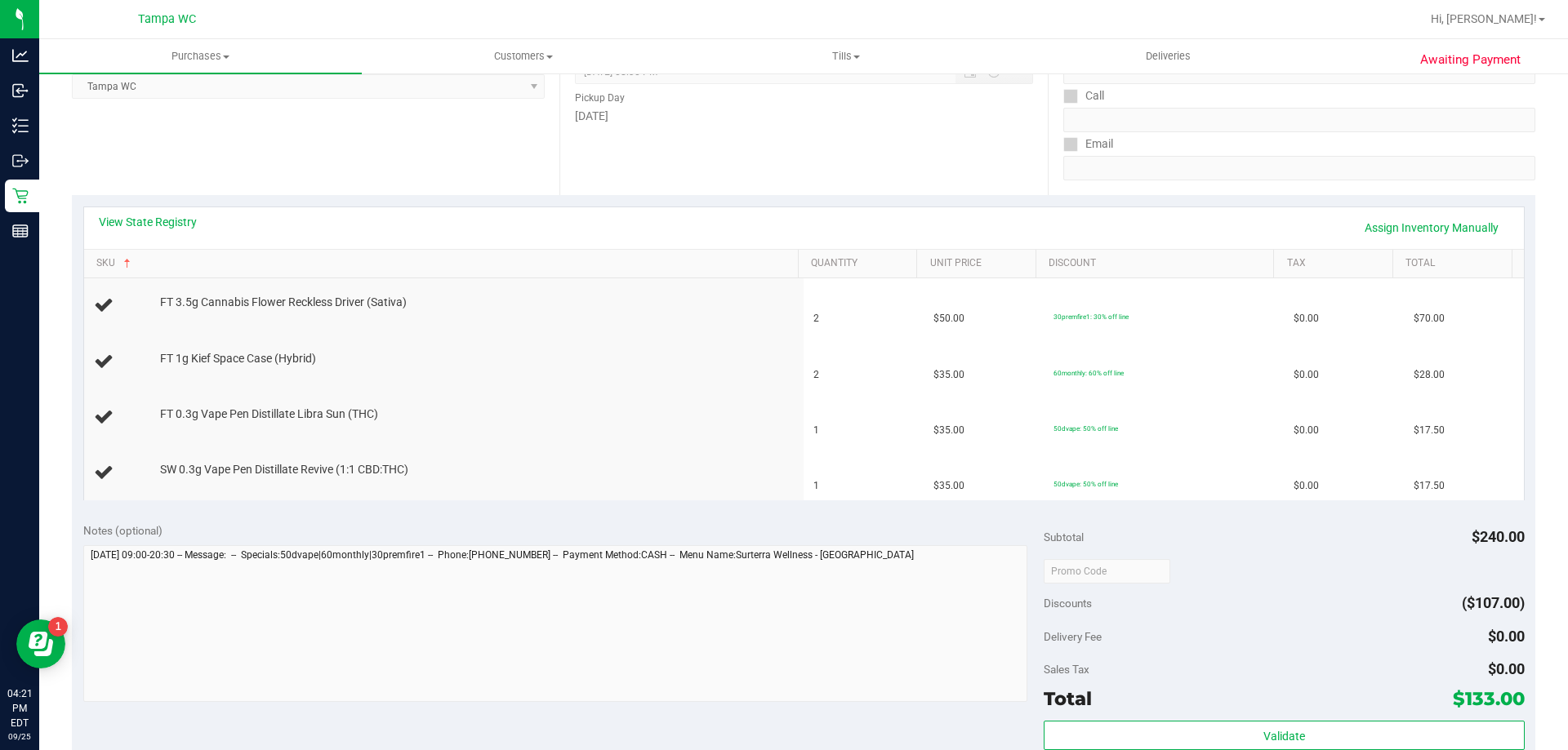
drag, startPoint x: 160, startPoint y: 534, endPoint x: 62, endPoint y: 529, distance: 98.1
click at [62, 529] on div "Awaiting Payment Back Edit Purchase Cancel Purchase View Profile # 12004858 Bio…" at bounding box center [803, 523] width 1528 height 1391
click at [127, 530] on span "Notes (optional)" at bounding box center [123, 530] width 80 height 13
drag, startPoint x: 120, startPoint y: 526, endPoint x: 157, endPoint y: 531, distance: 37.3
click at [157, 531] on span "Notes (optional)" at bounding box center [123, 530] width 80 height 13
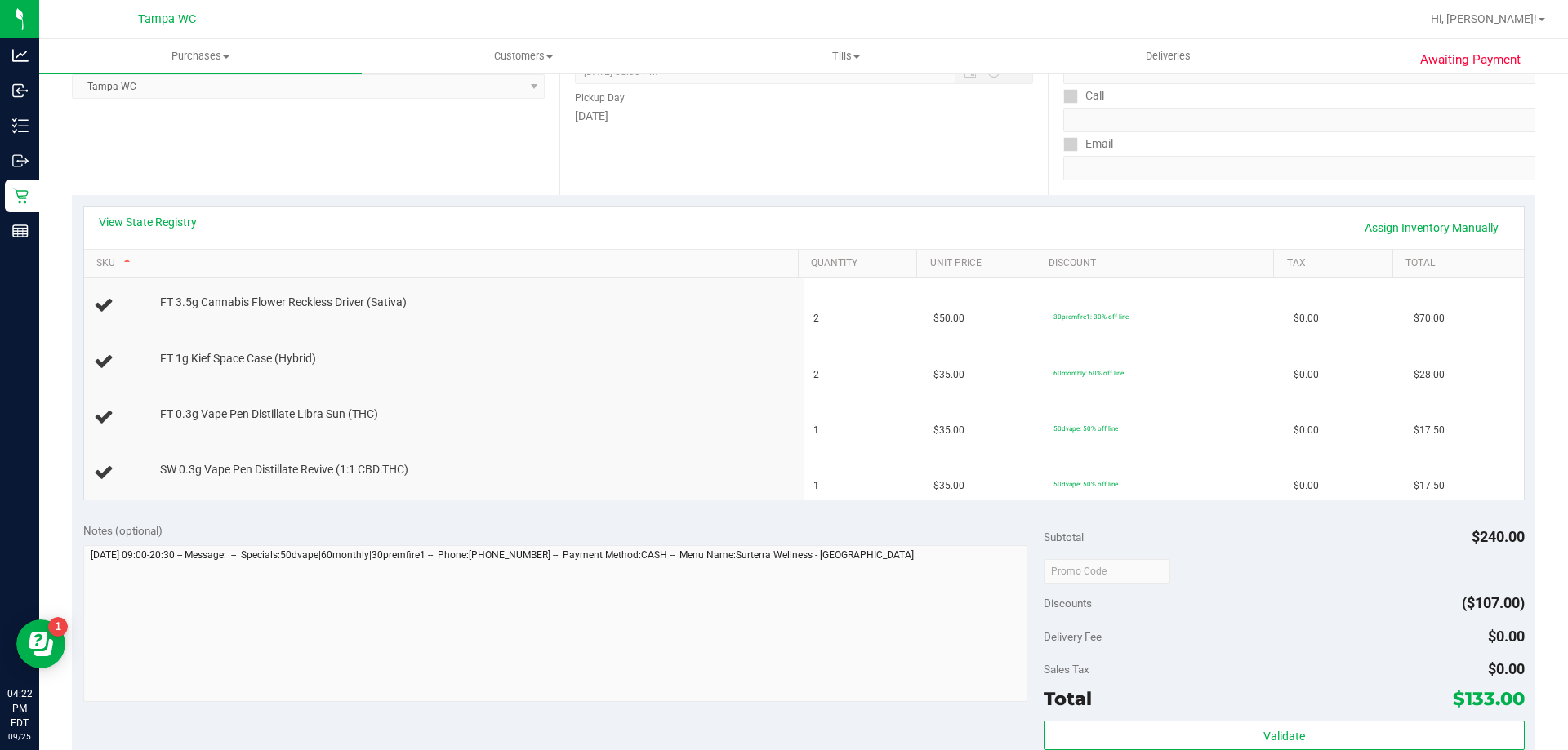
click at [157, 531] on span "Notes (optional)" at bounding box center [123, 530] width 80 height 13
click at [149, 531] on span "Notes (optional)" at bounding box center [123, 530] width 80 height 13
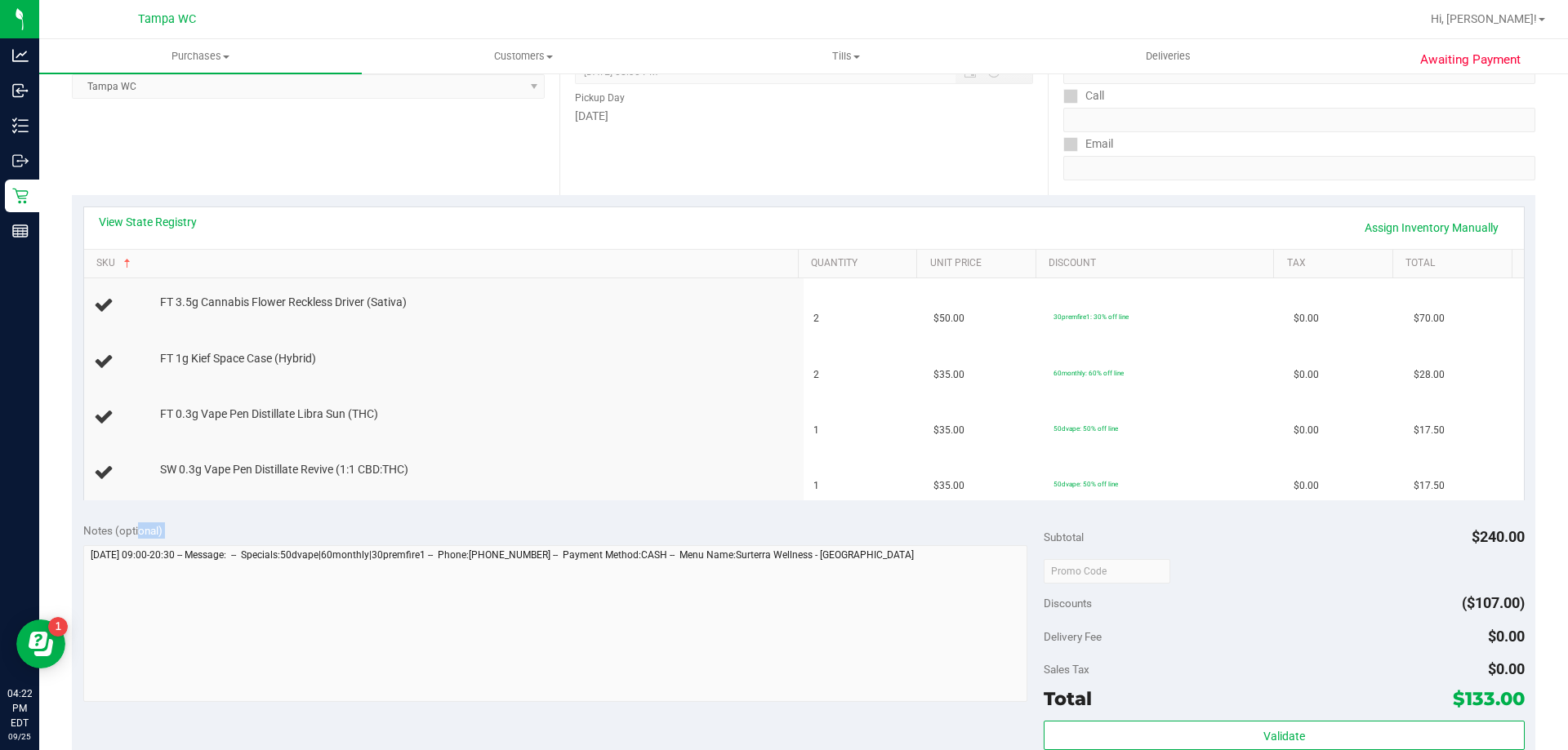
click at [149, 531] on span "Notes (optional)" at bounding box center [123, 530] width 80 height 13
click at [142, 530] on span "Notes (optional)" at bounding box center [123, 530] width 80 height 13
click at [168, 524] on div "Notes (optional)" at bounding box center [564, 531] width 961 height 16
click at [142, 527] on span "Notes (optional)" at bounding box center [123, 530] width 80 height 13
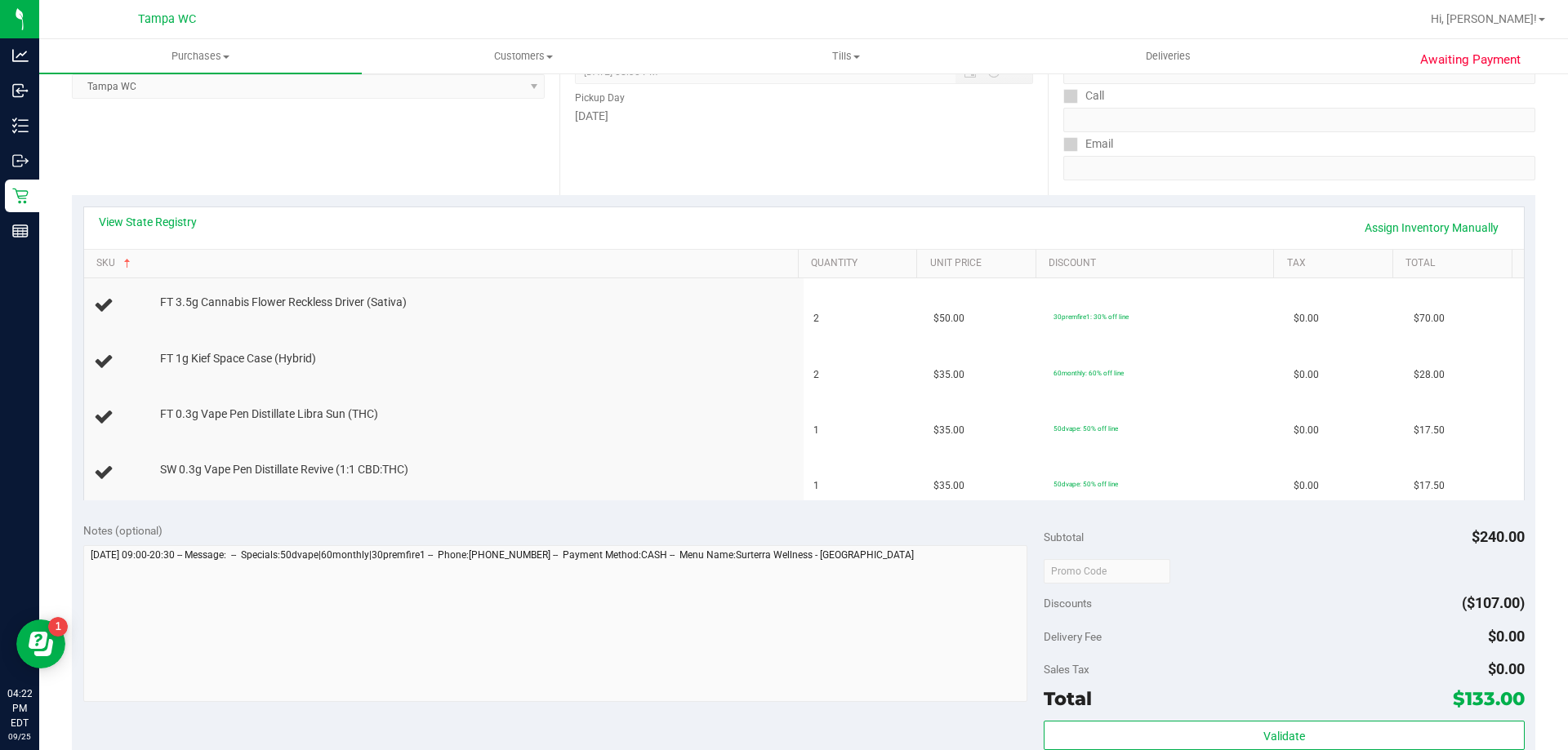
click at [225, 526] on div "Notes (optional)" at bounding box center [564, 531] width 961 height 16
click at [133, 538] on div "Notes (optional)" at bounding box center [564, 531] width 961 height 16
click at [135, 531] on span "Notes (optional)" at bounding box center [123, 530] width 80 height 13
click at [136, 530] on span "Notes (optional)" at bounding box center [123, 530] width 80 height 13
click at [214, 525] on div "Notes (optional)" at bounding box center [564, 531] width 961 height 16
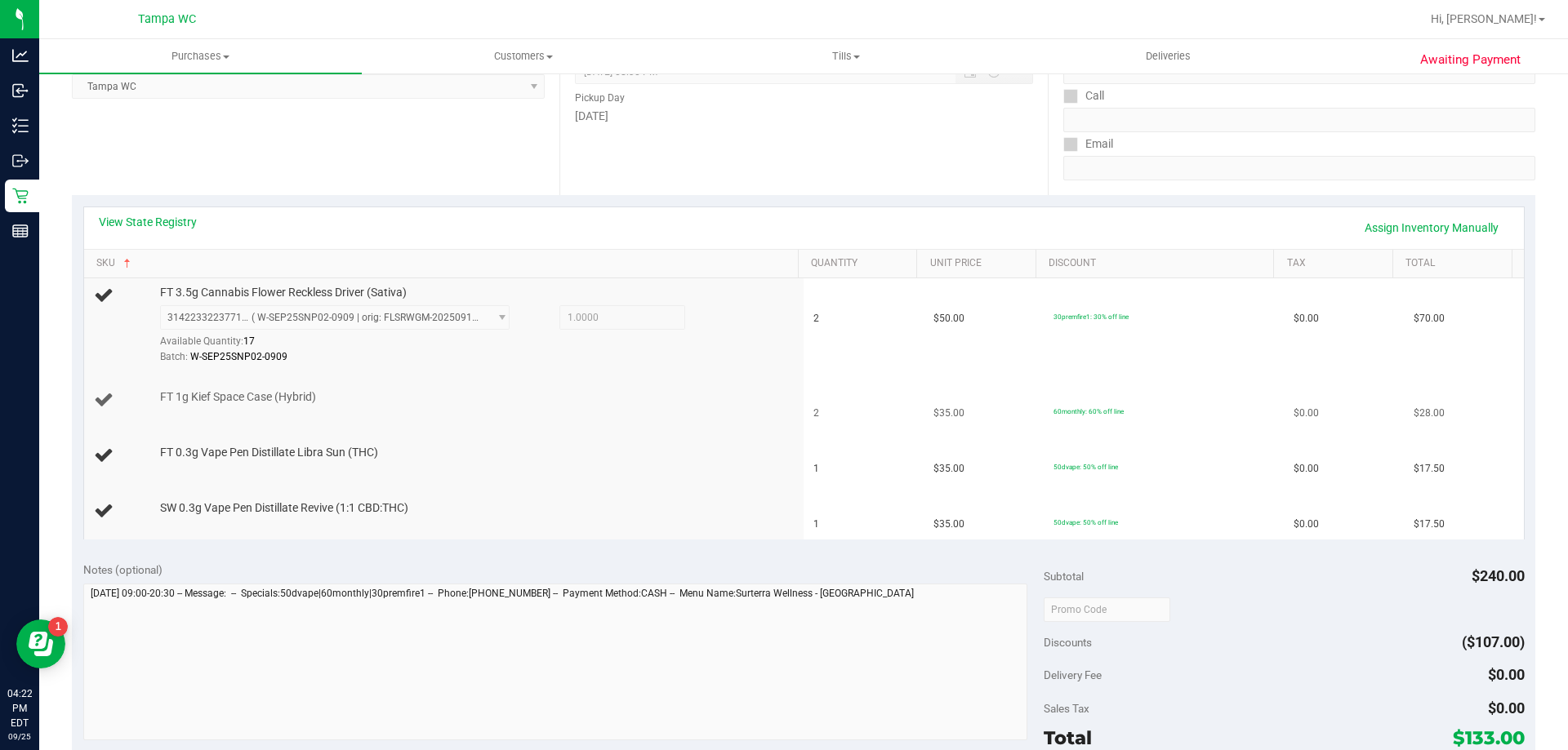
click at [449, 395] on div "FT 1g Kief Space Case (Hybrid)" at bounding box center [471, 397] width 639 height 16
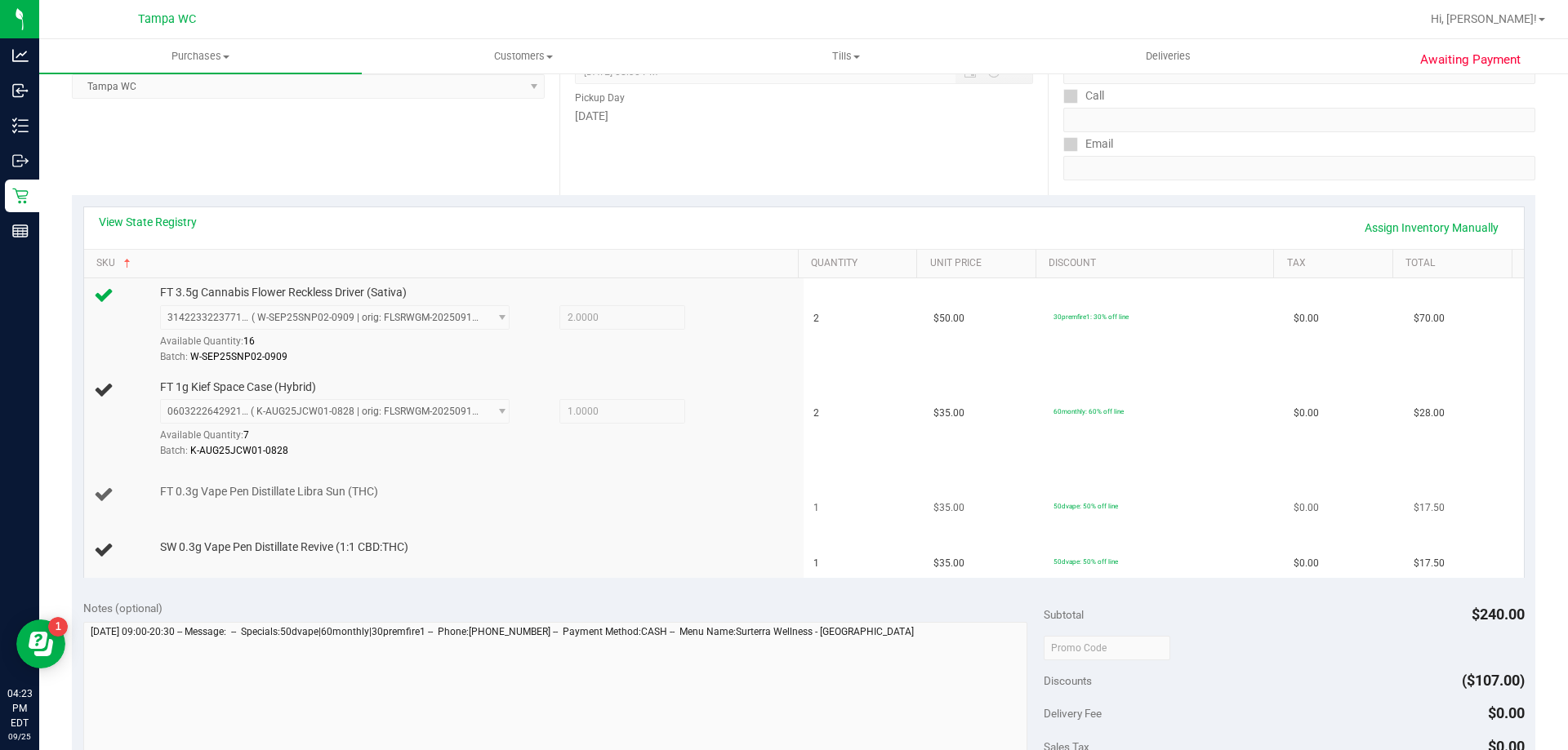
click at [596, 520] on td "FT 0.3g Vape Pen Distillate Libra Sun (THC)" at bounding box center [443, 495] width 720 height 55
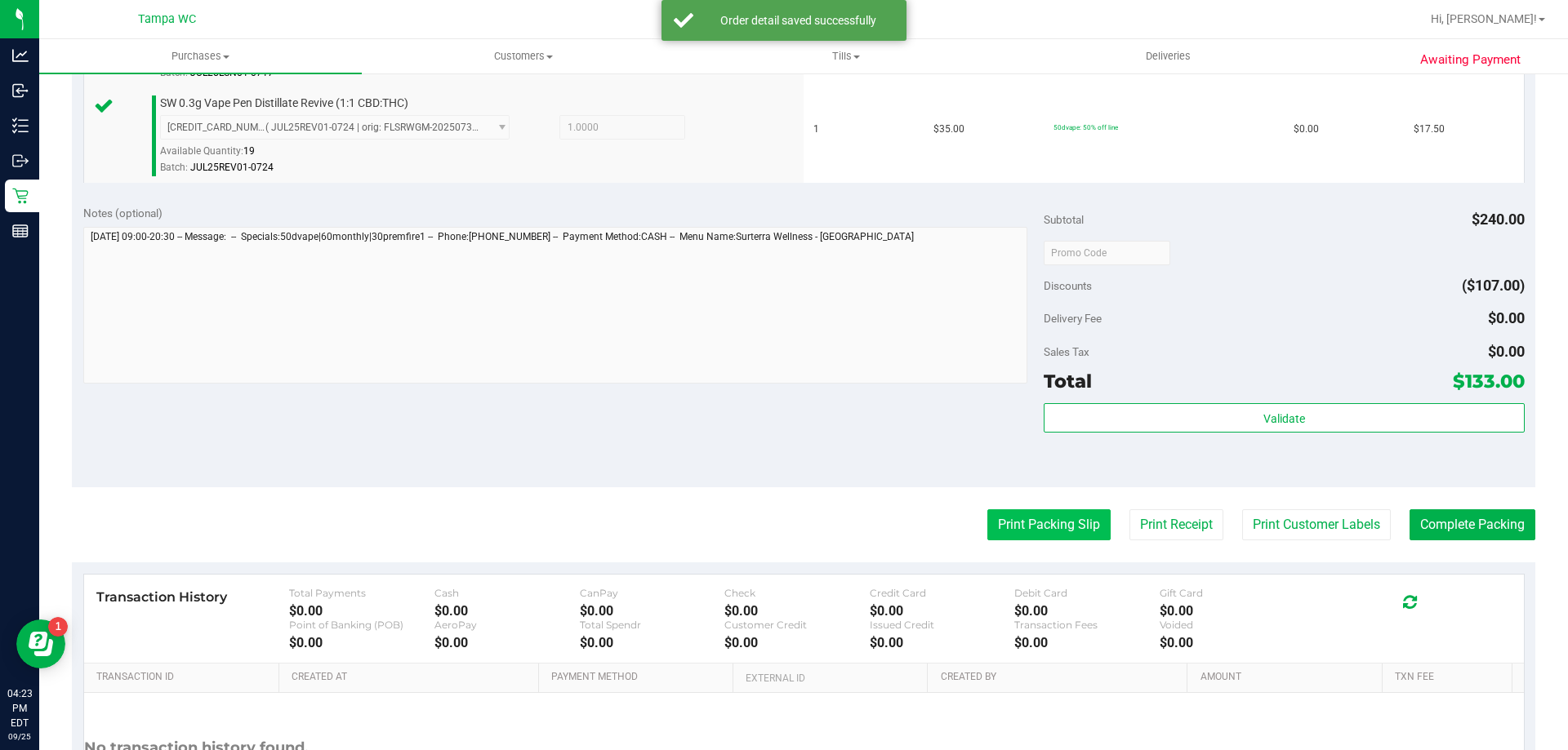
scroll to position [734, 0]
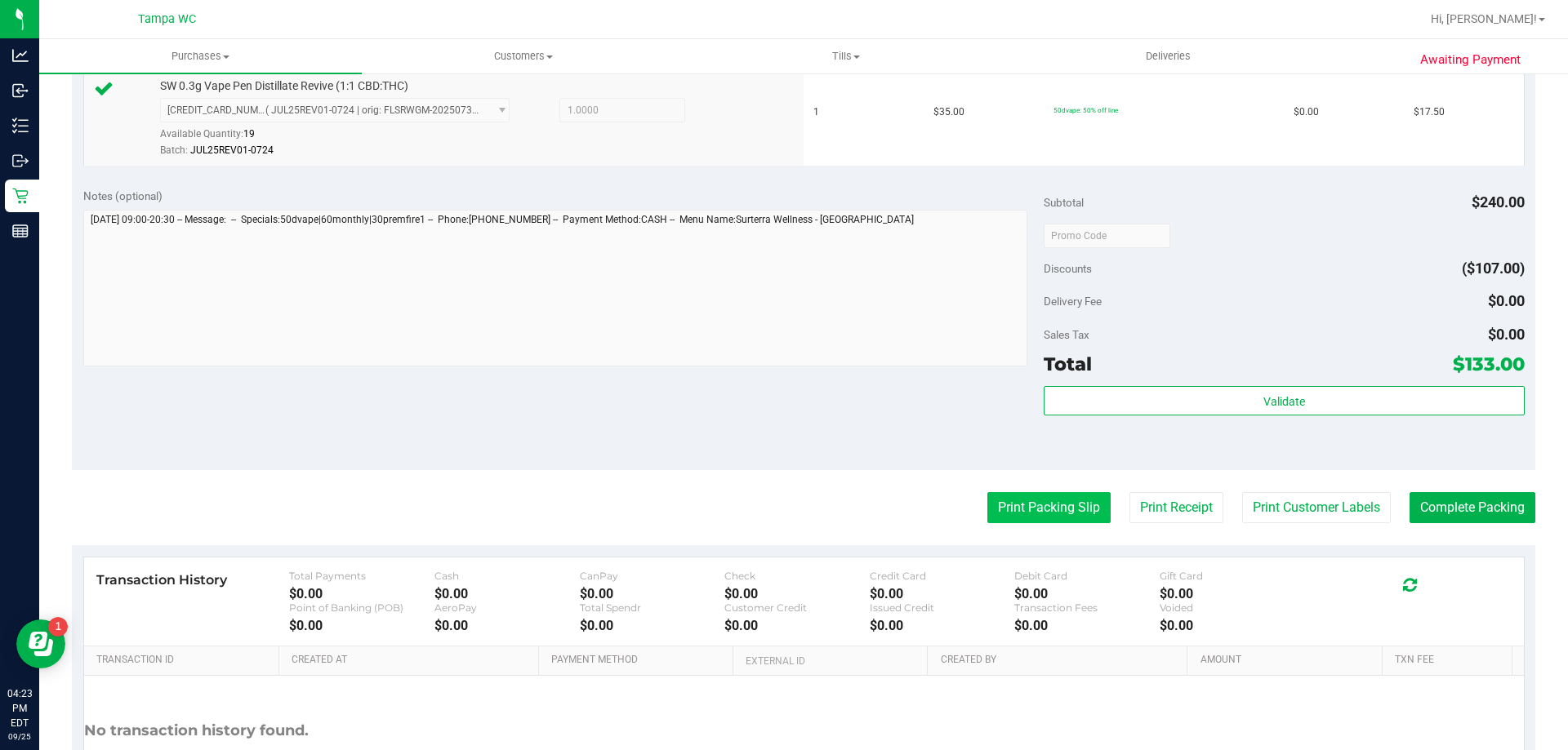
click at [1067, 499] on button "Print Packing Slip" at bounding box center [1049, 508] width 124 height 31
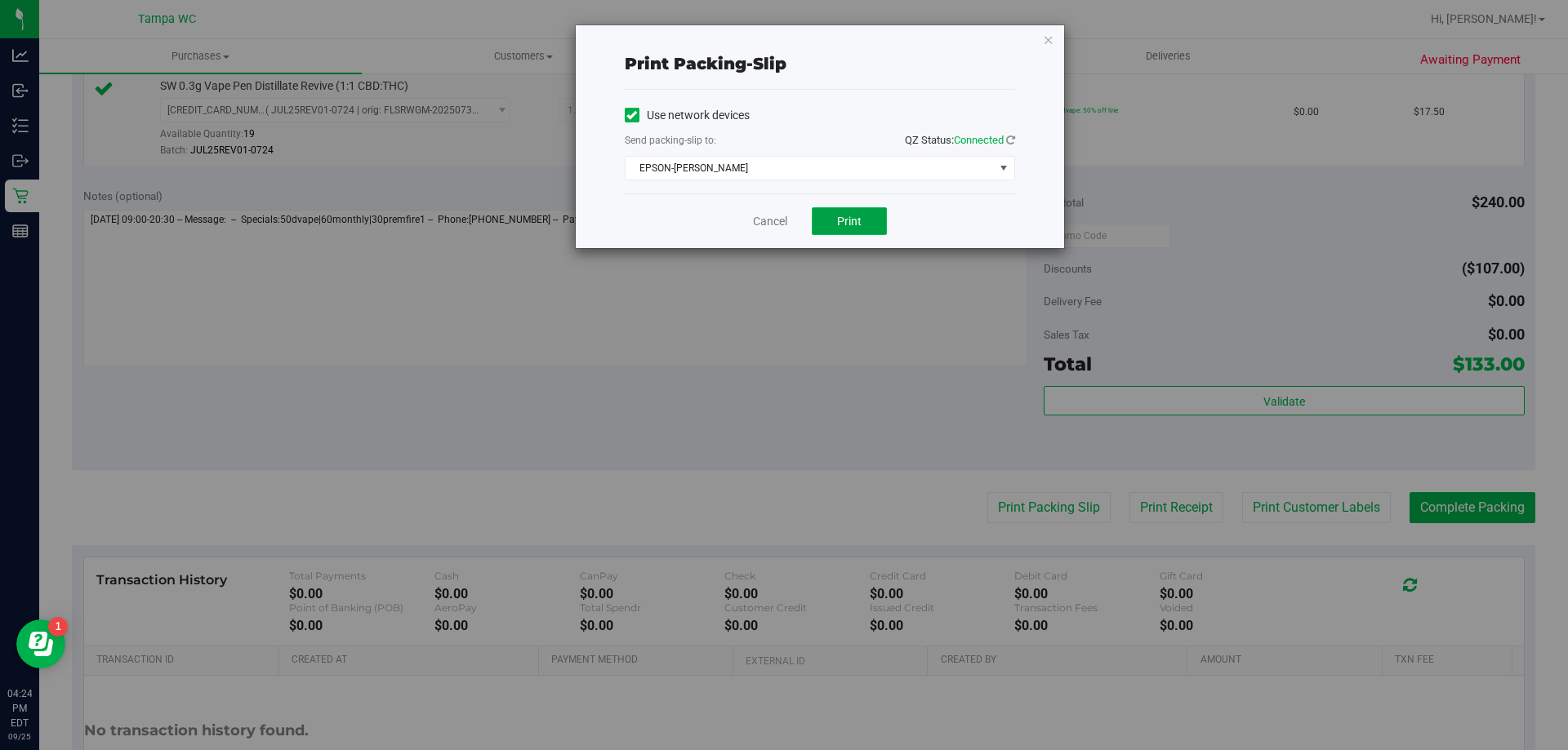
click at [848, 224] on span "Print" at bounding box center [849, 220] width 24 height 13
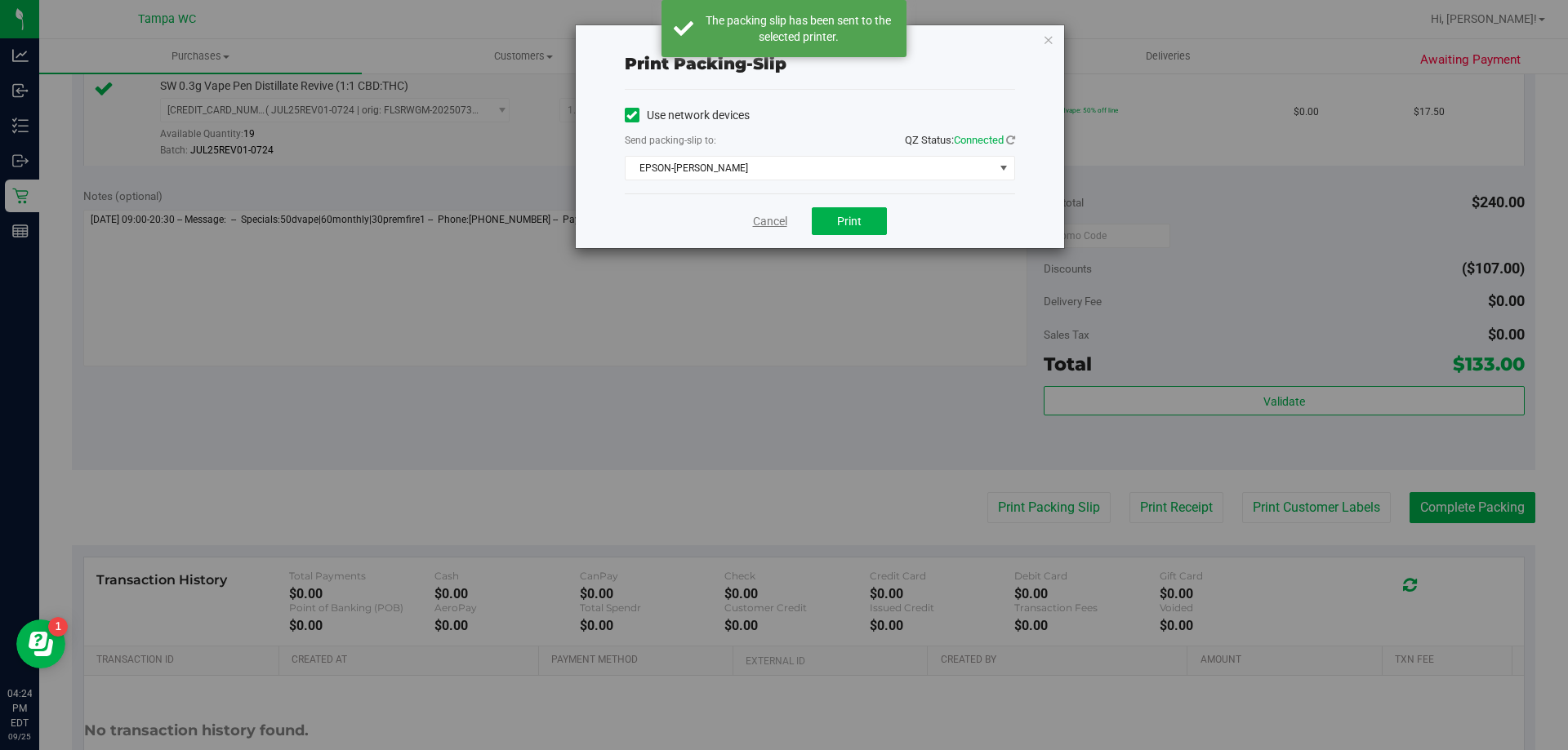
click at [761, 225] on link "Cancel" at bounding box center [770, 222] width 35 height 17
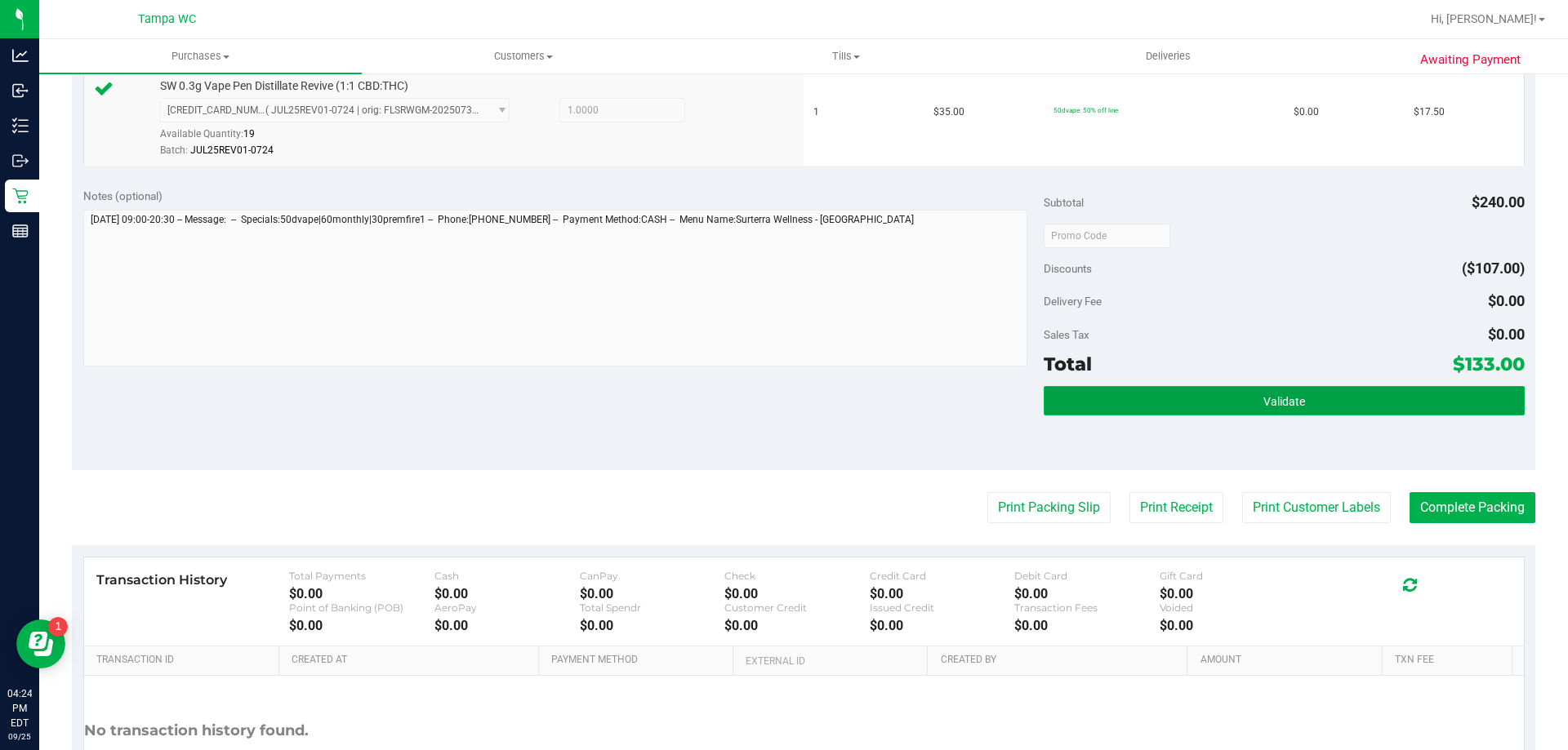
click at [1307, 391] on button "Validate" at bounding box center [1283, 401] width 480 height 29
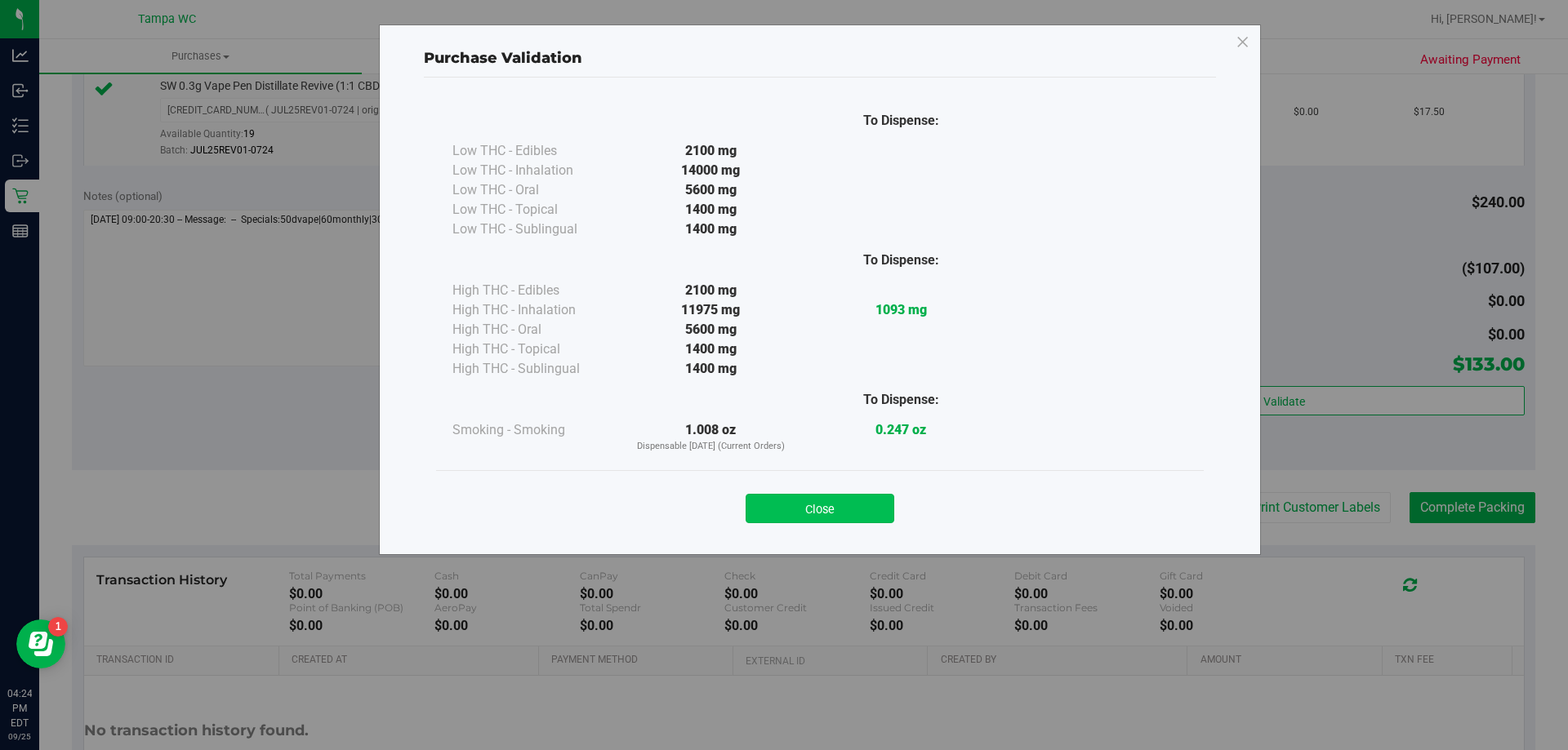
click at [841, 512] on button "Close" at bounding box center [819, 508] width 149 height 29
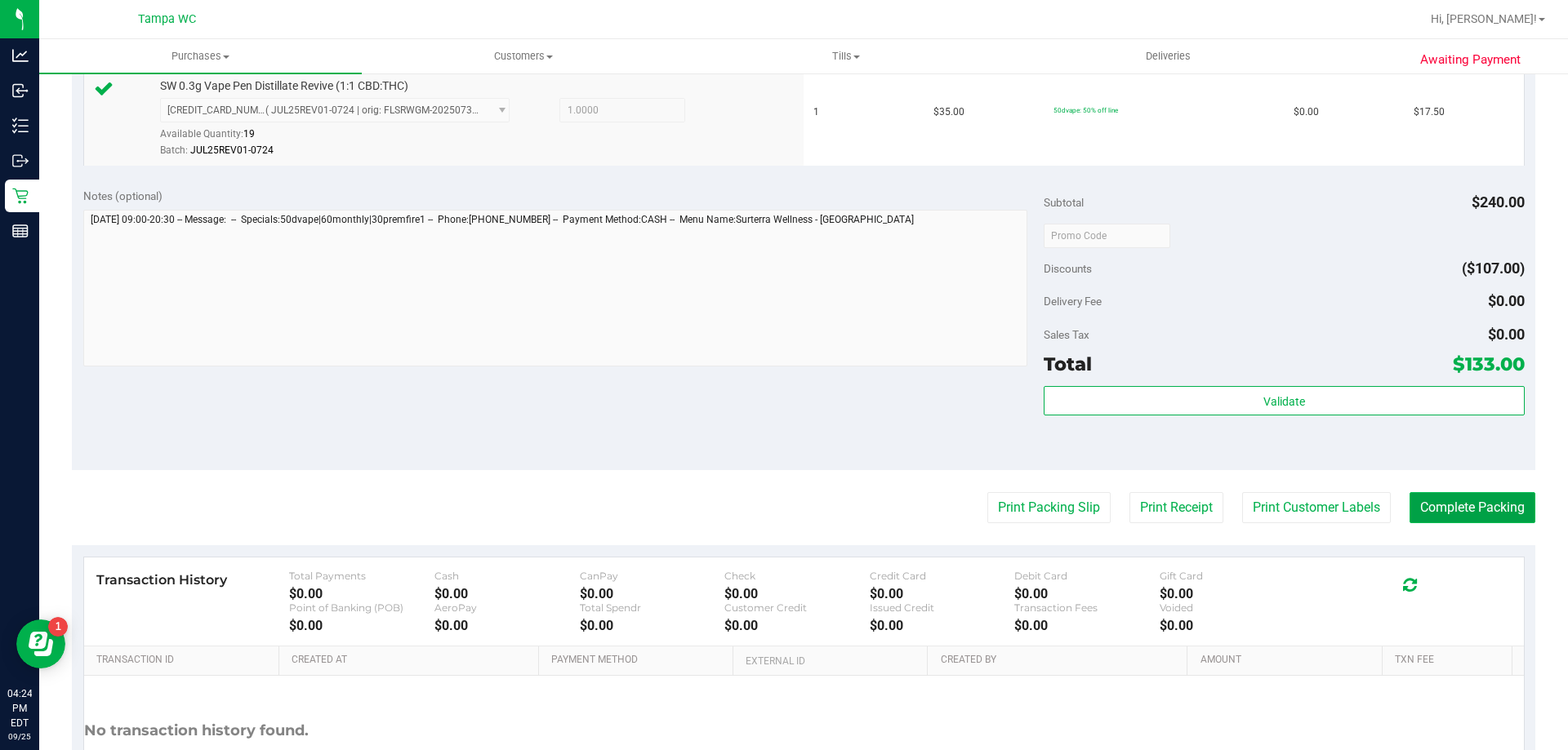
click at [1450, 507] on button "Complete Packing" at bounding box center [1471, 508] width 125 height 31
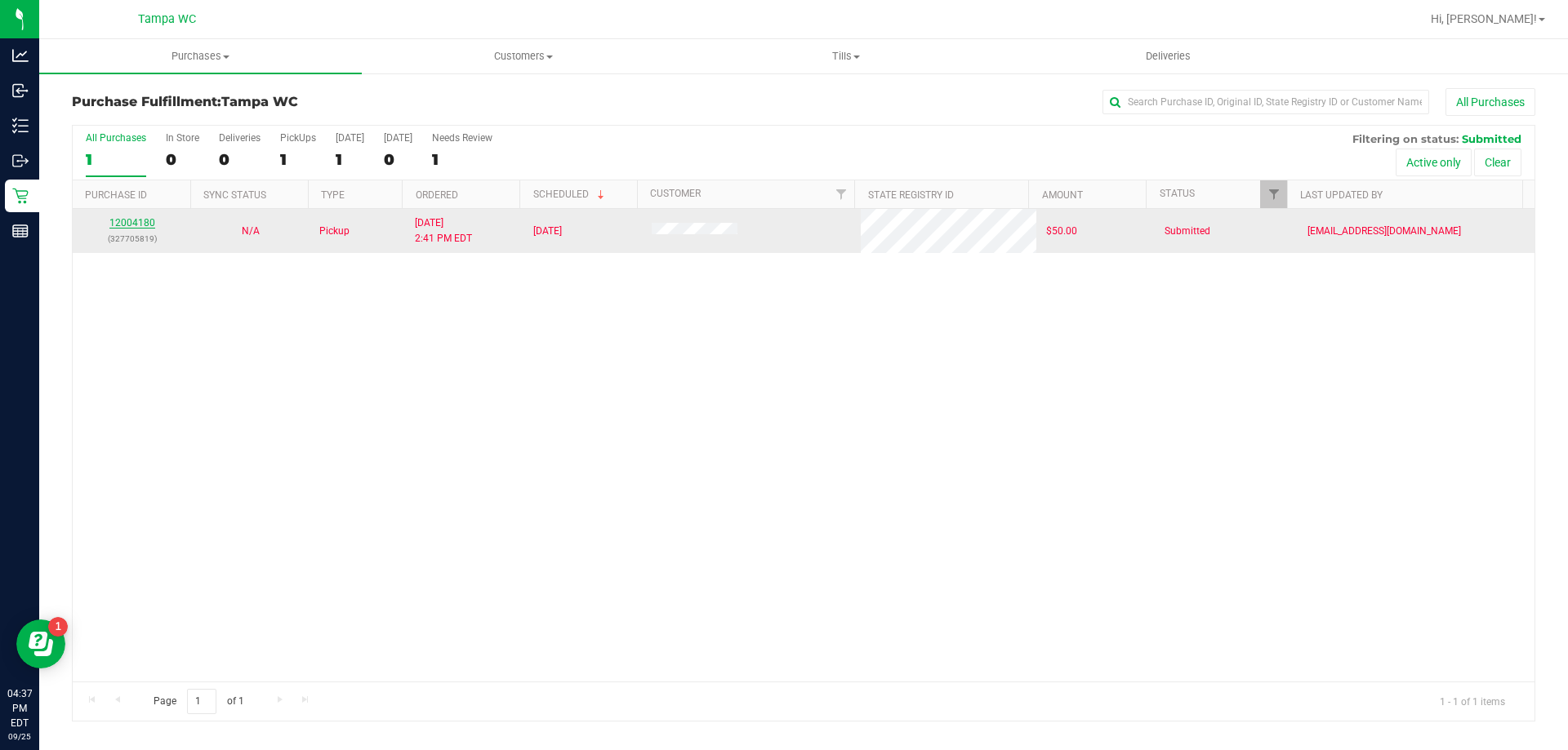
click at [146, 222] on link "12004180" at bounding box center [132, 222] width 46 height 11
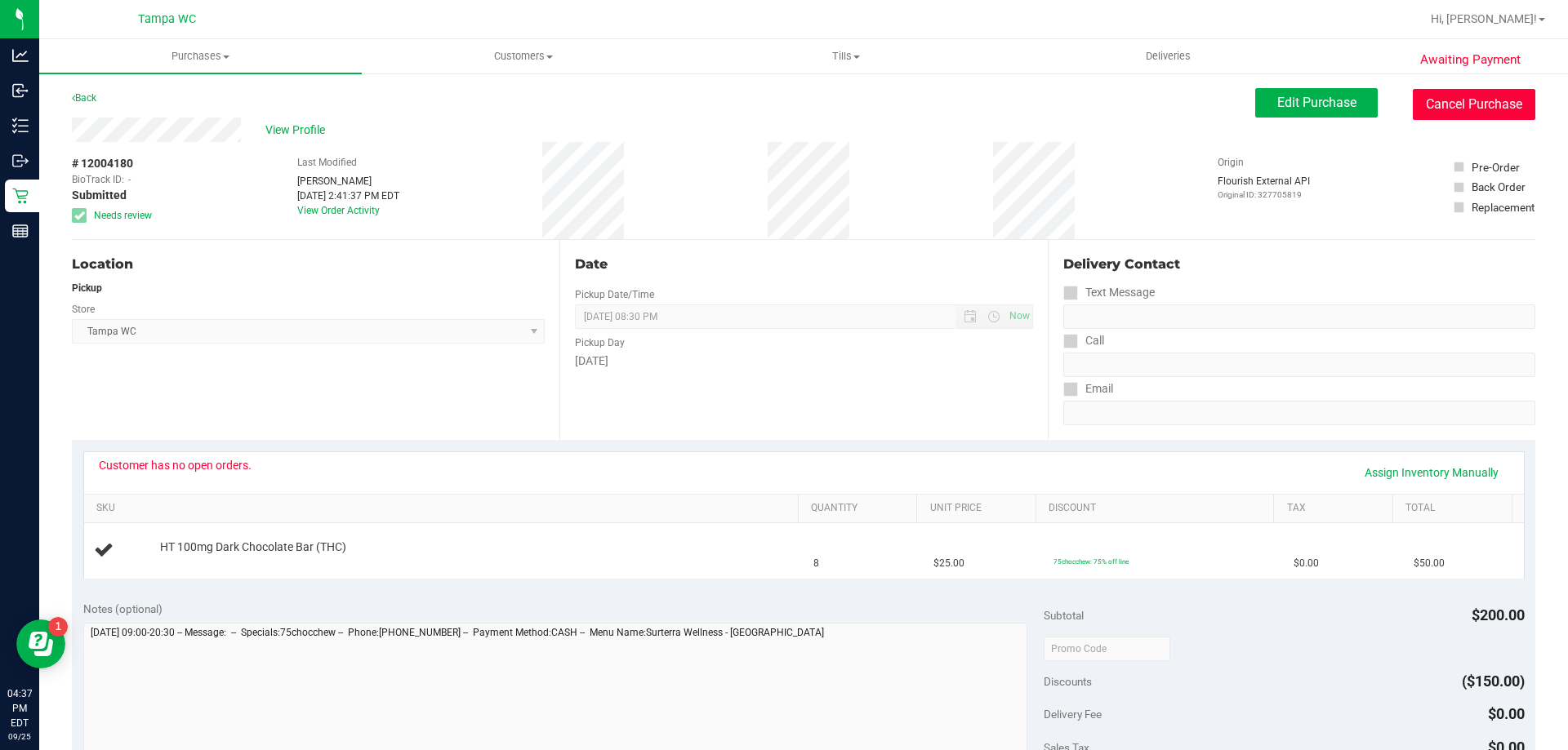
click at [1460, 102] on button "Cancel Purchase" at bounding box center [1474, 105] width 123 height 31
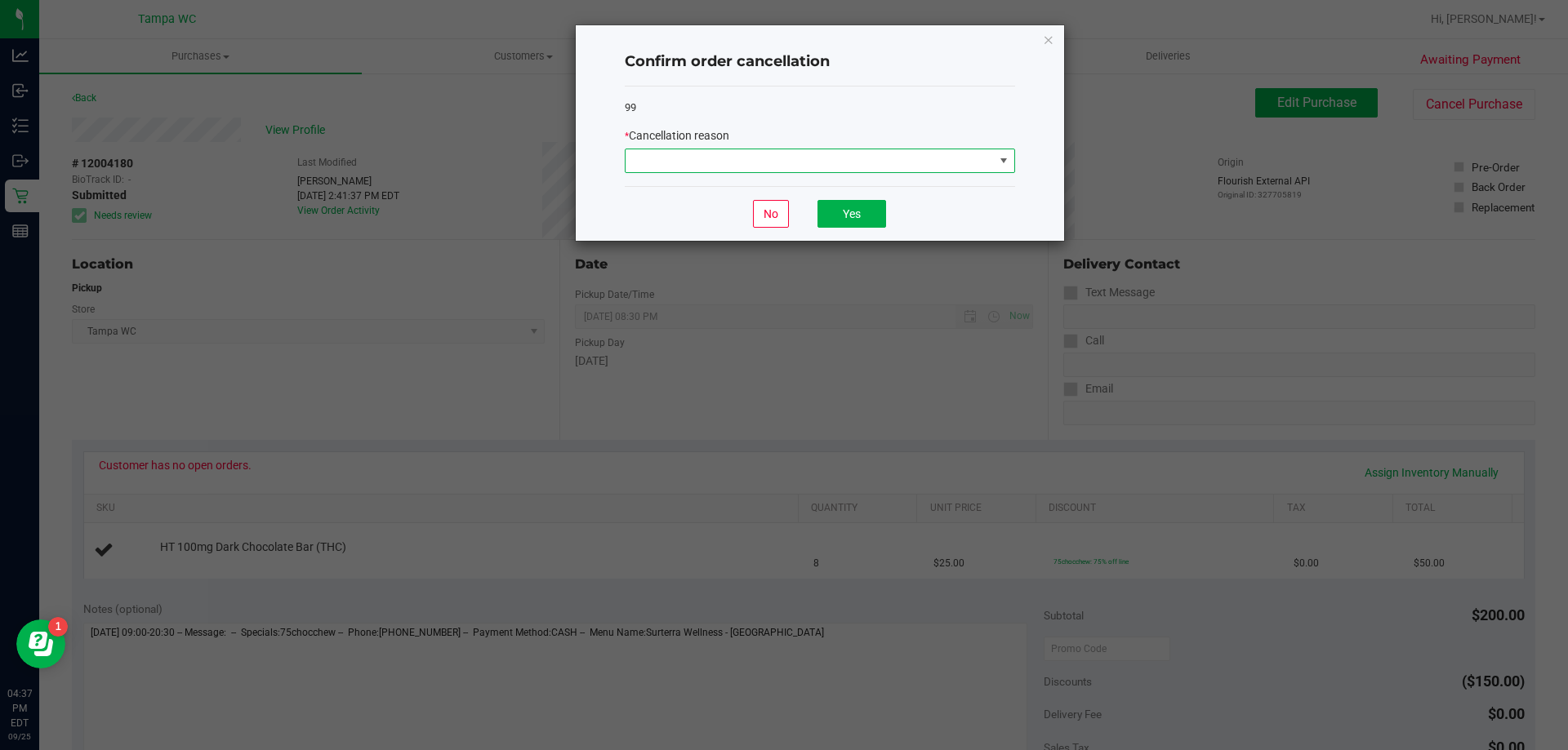
click at [638, 160] on span at bounding box center [810, 161] width 368 height 22
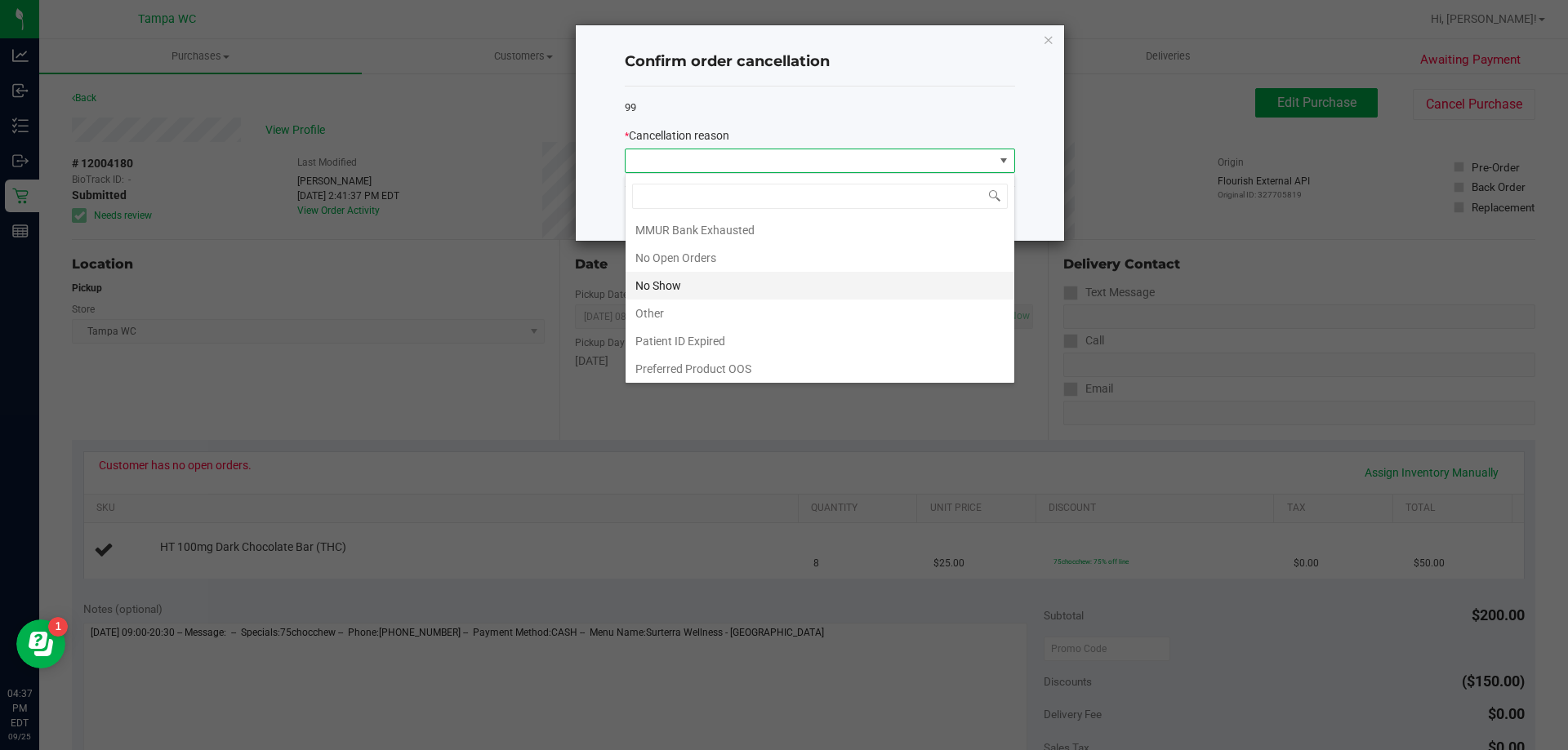
scroll to position [114, 0]
click at [711, 263] on li "No Open Orders" at bounding box center [820, 256] width 389 height 28
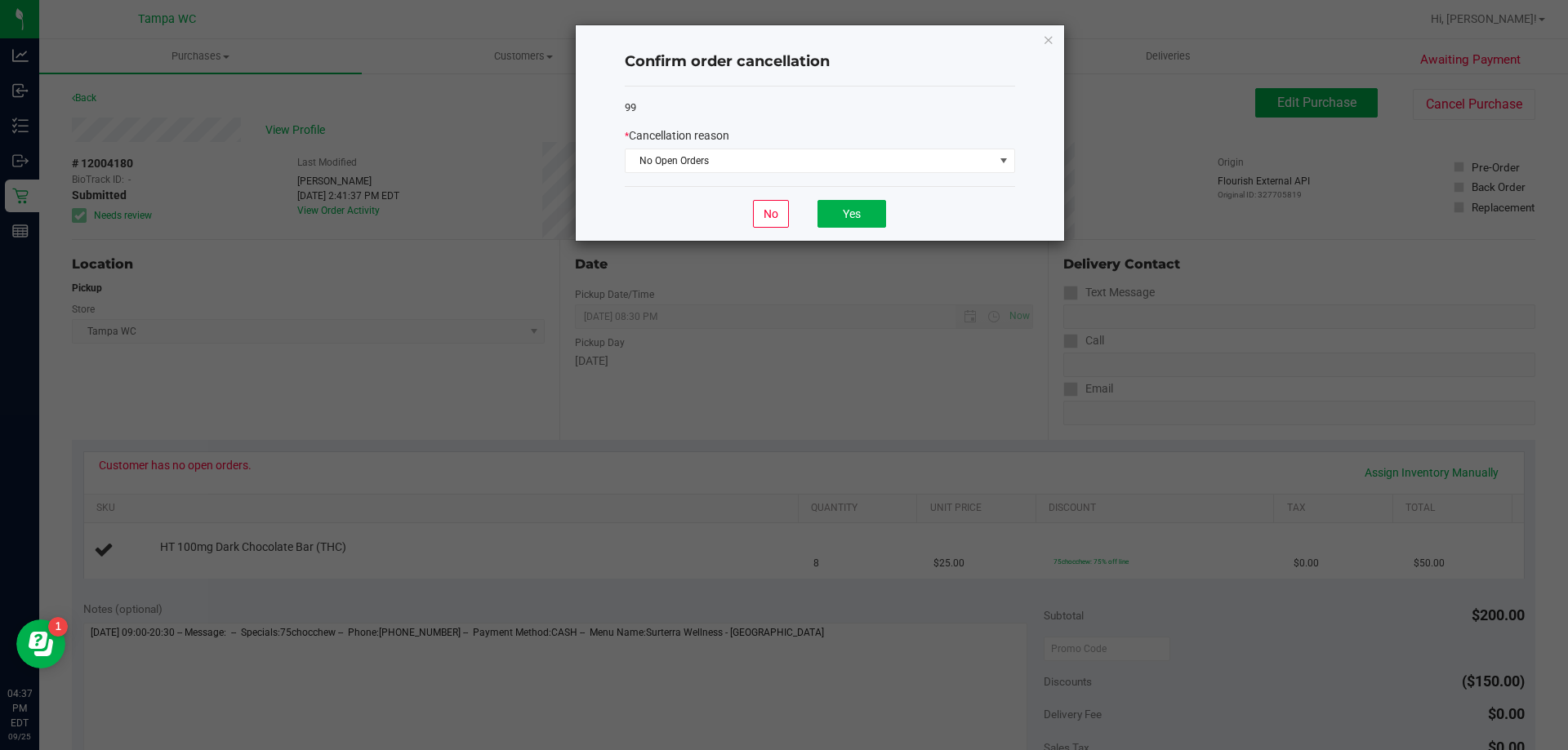
click at [888, 213] on div "No Yes" at bounding box center [819, 213] width 390 height 54
click at [879, 213] on button "Yes" at bounding box center [851, 213] width 68 height 28
